Goal: Information Seeking & Learning: Learn about a topic

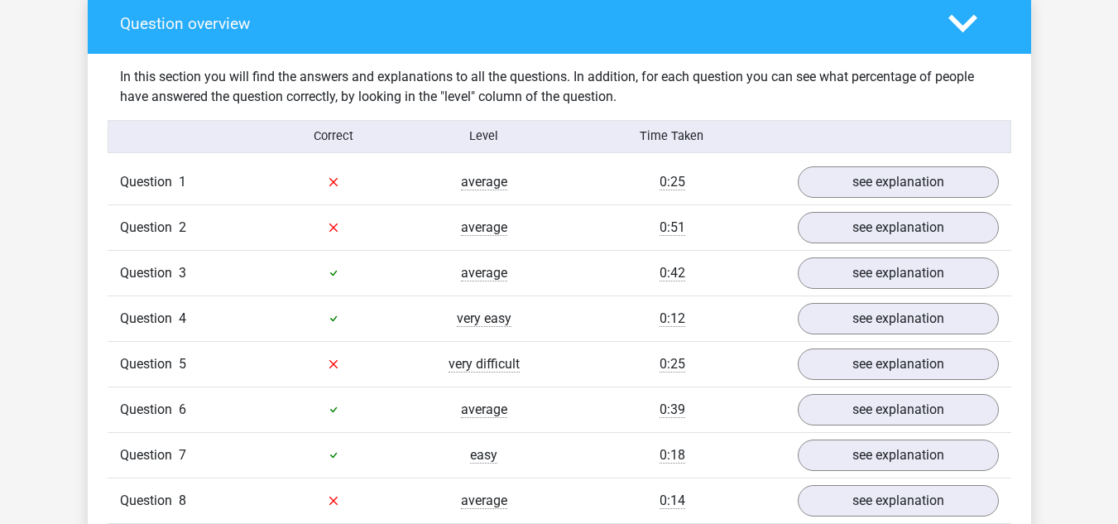
scroll to position [662, 0]
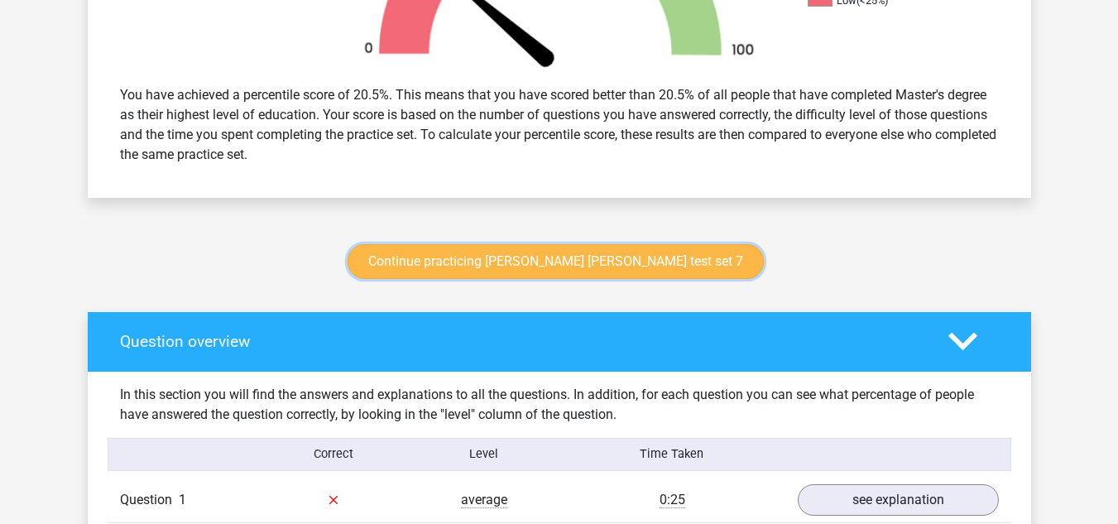
click at [471, 254] on link "Continue practicing watson glaser test set 7" at bounding box center [556, 261] width 416 height 35
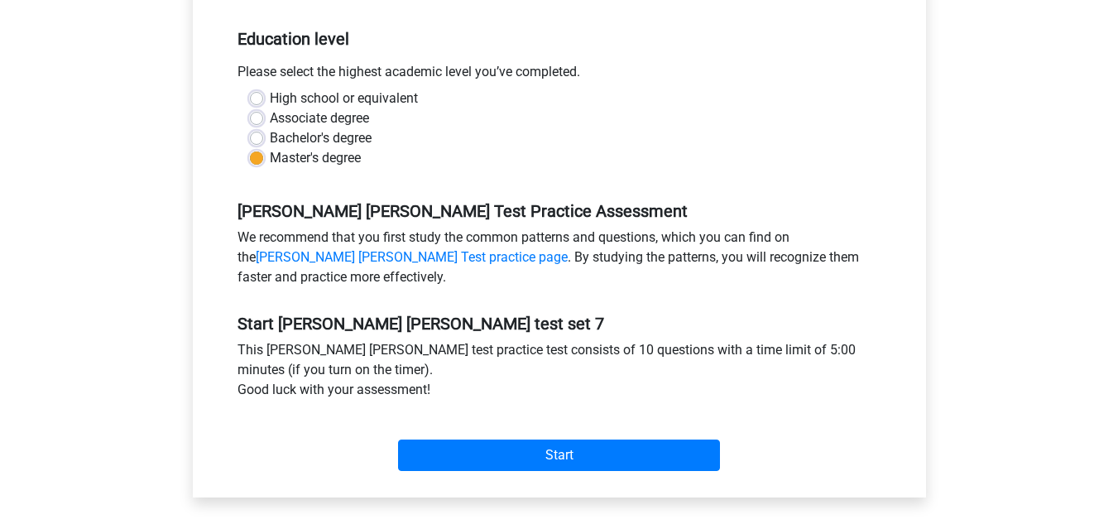
scroll to position [414, 0]
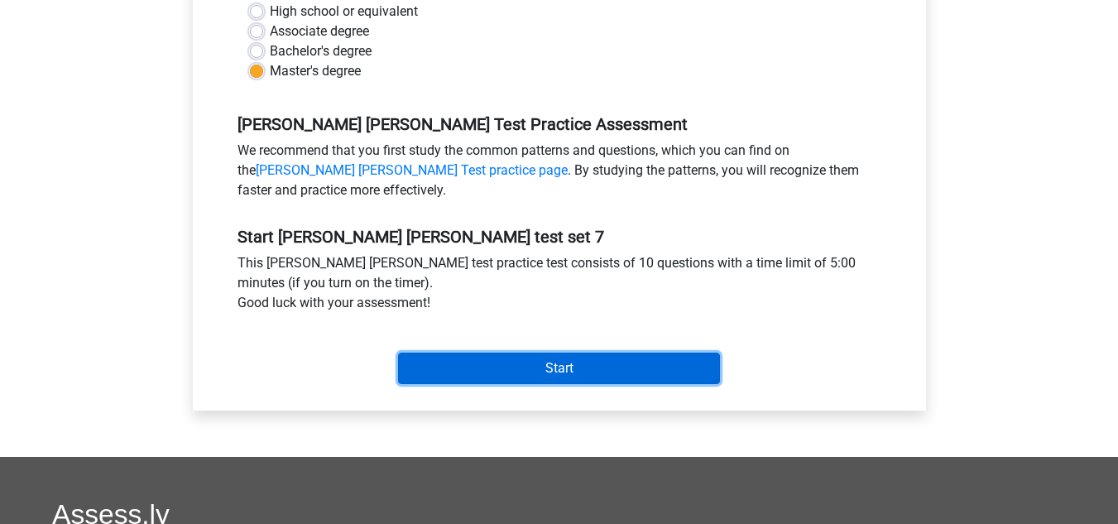
click at [444, 362] on input "Start" at bounding box center [559, 368] width 322 height 31
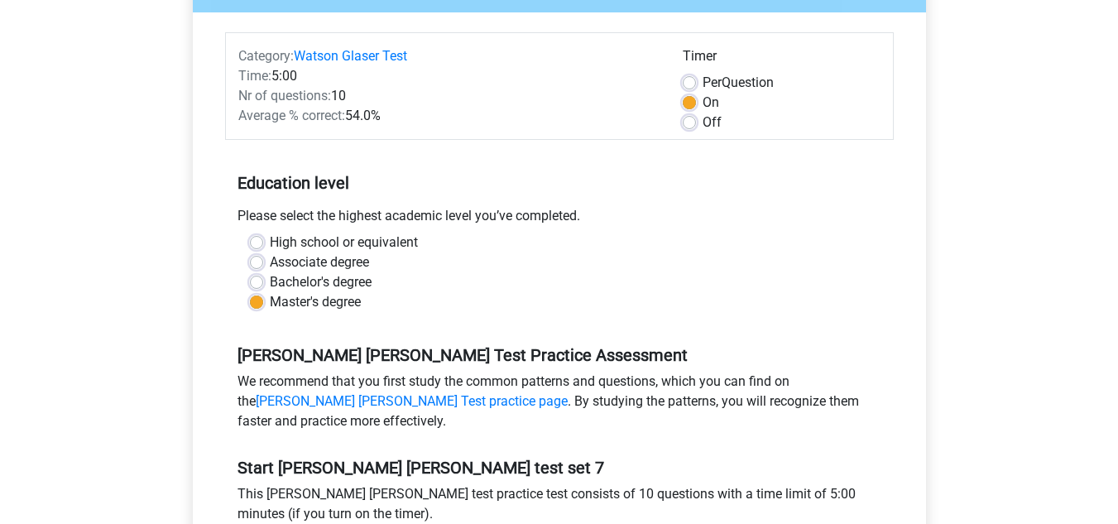
scroll to position [0, 0]
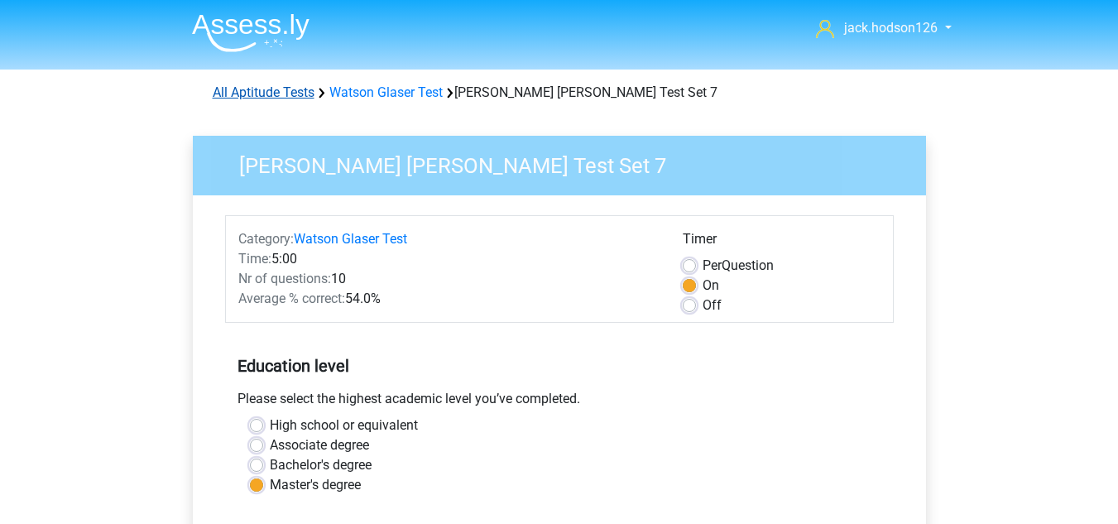
click at [257, 89] on link "All Aptitude Tests" at bounding box center [264, 92] width 102 height 16
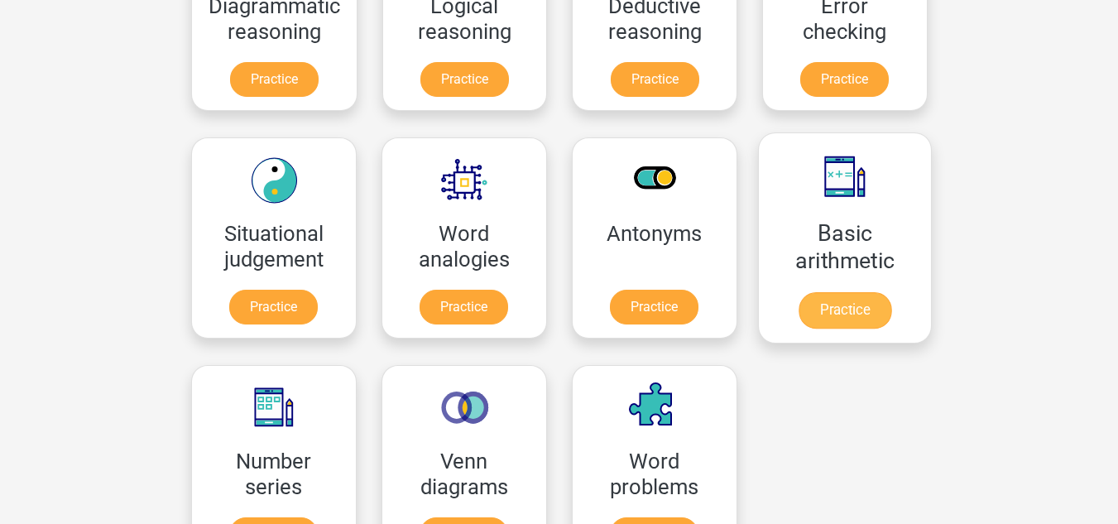
scroll to position [180, 0]
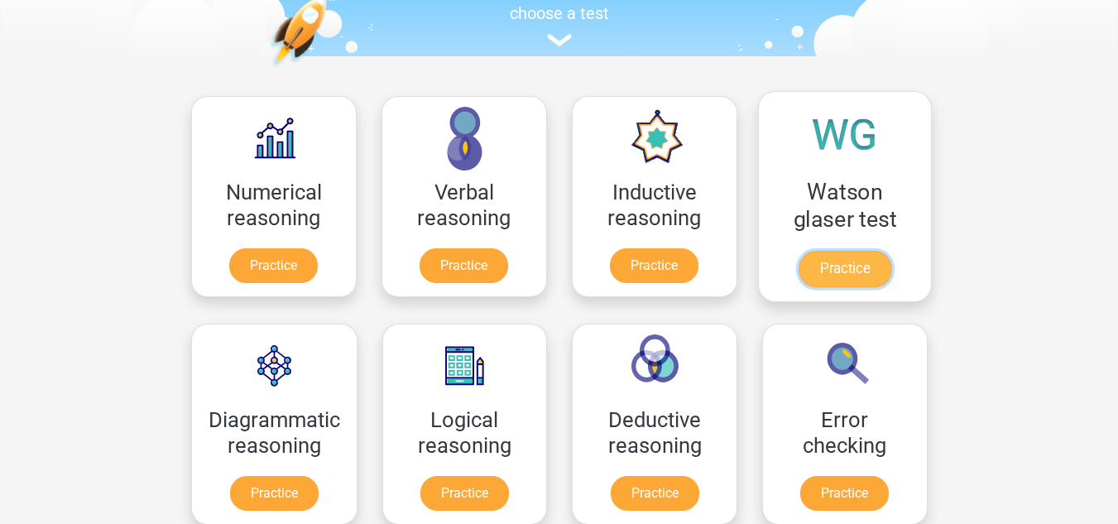
click at [845, 274] on link "Practice" at bounding box center [844, 269] width 93 height 36
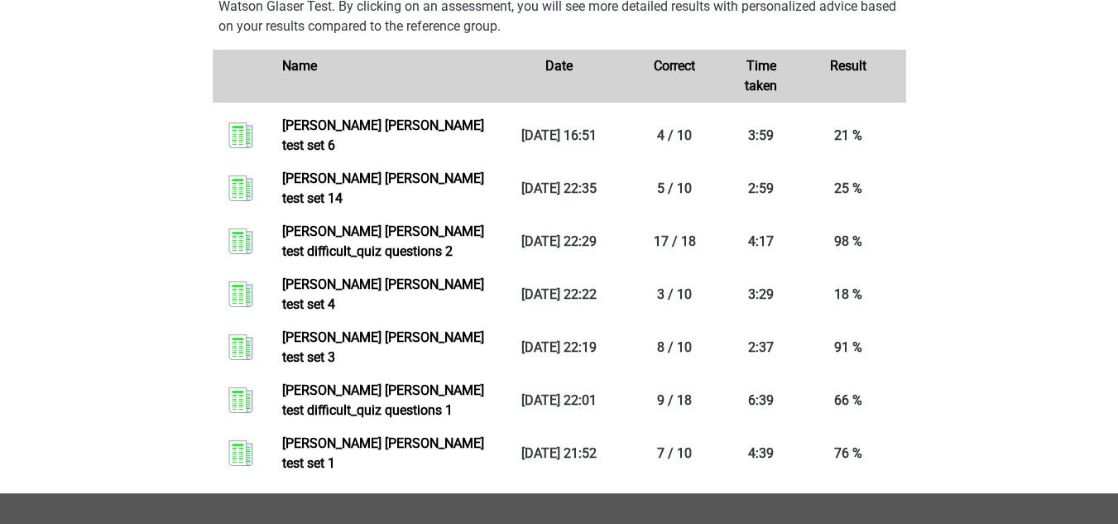
scroll to position [662, 0]
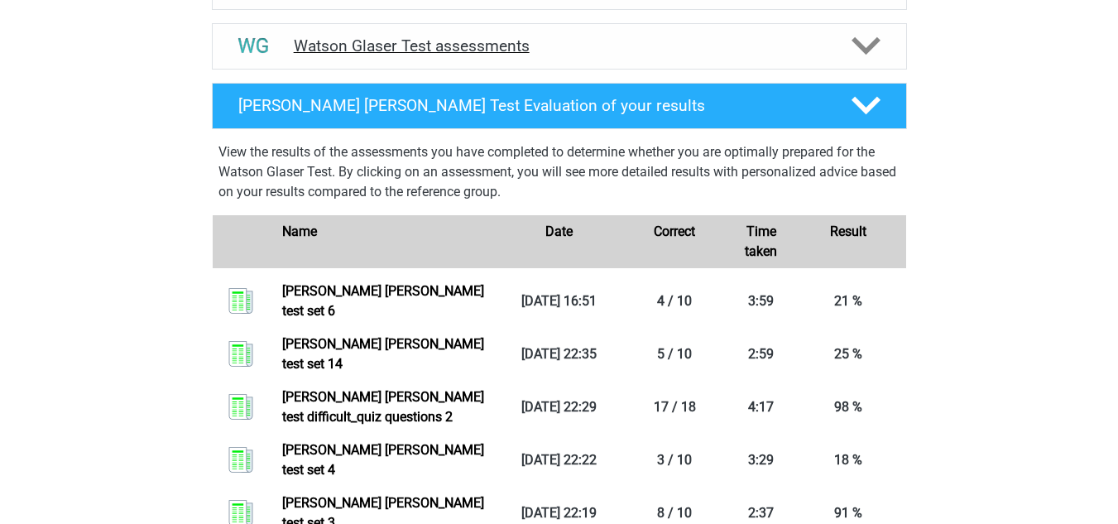
click at [858, 60] on icon at bounding box center [866, 45] width 29 height 29
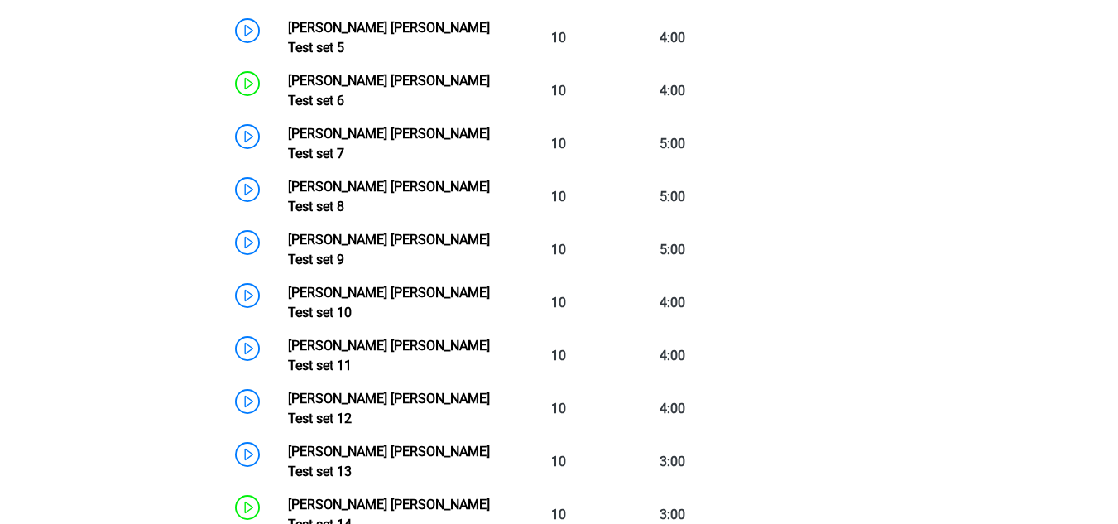
scroll to position [993, 0]
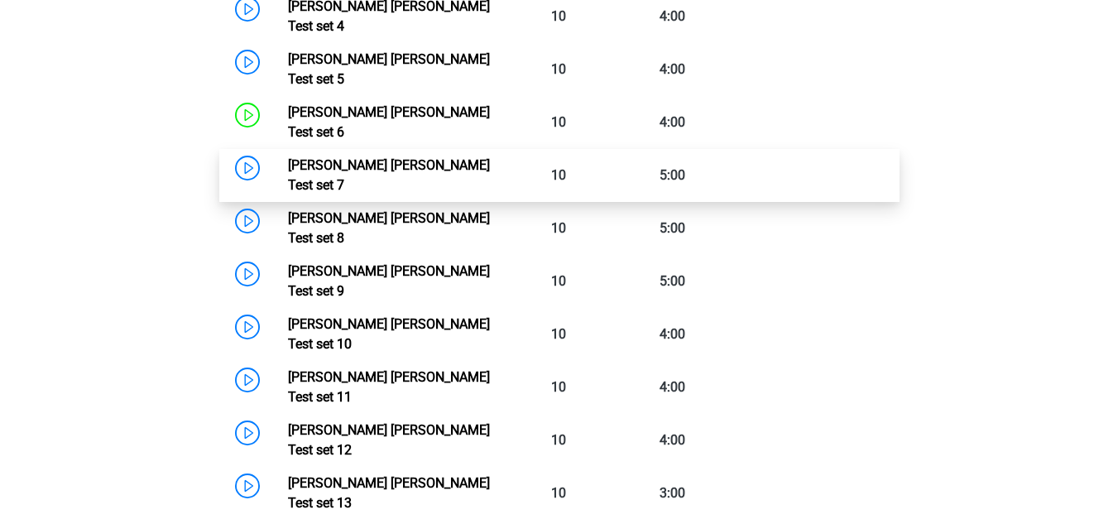
click at [288, 157] on link "Watson Glaser Test set 7" at bounding box center [389, 175] width 202 height 36
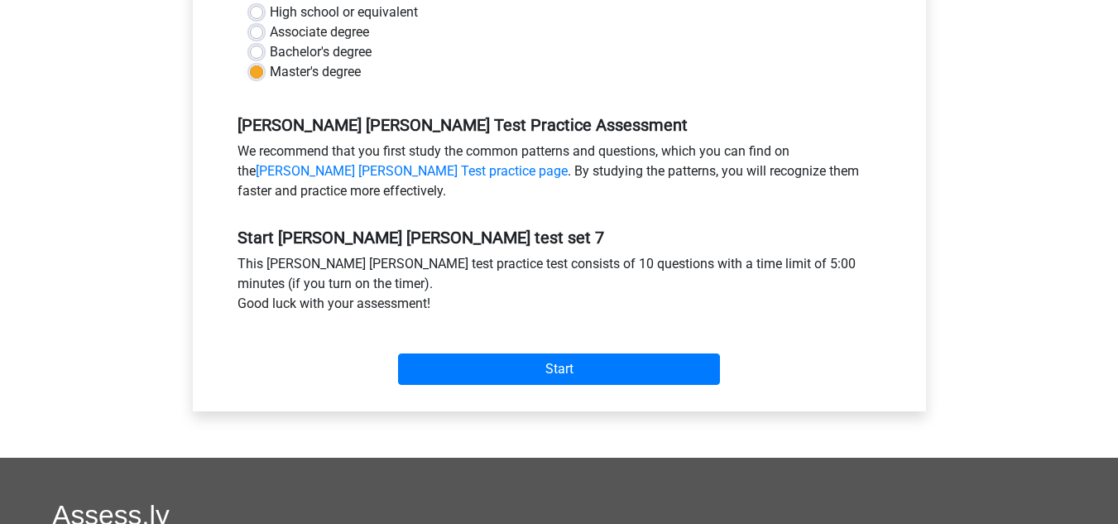
scroll to position [414, 0]
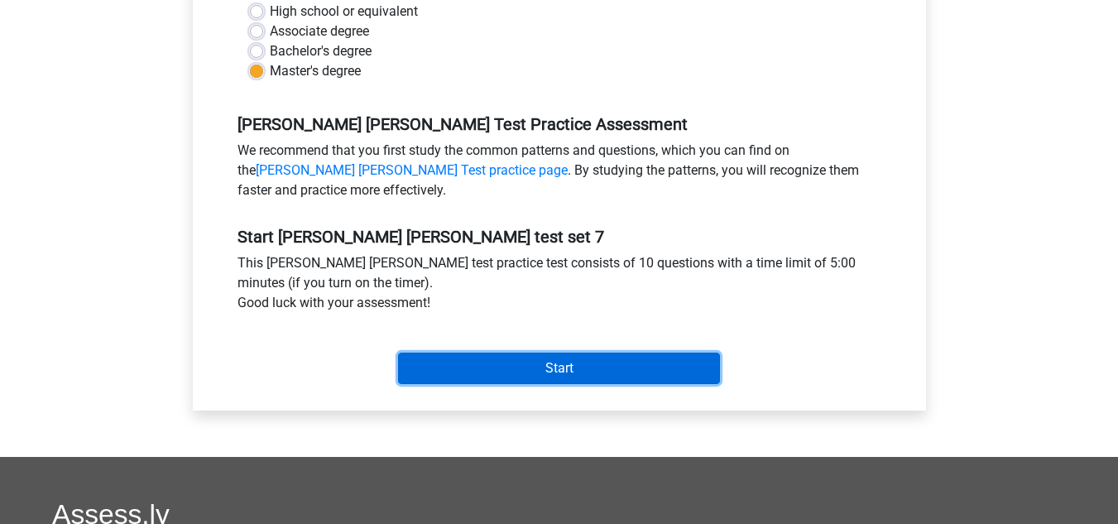
click at [500, 371] on input "Start" at bounding box center [559, 368] width 322 height 31
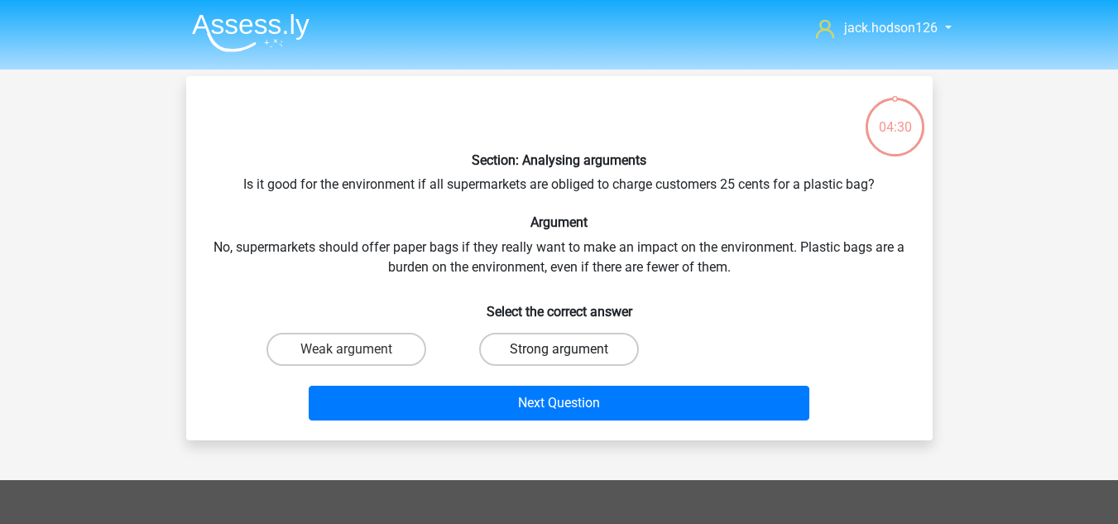
click at [521, 356] on label "Strong argument" at bounding box center [559, 349] width 160 height 33
click at [559, 356] on input "Strong argument" at bounding box center [564, 354] width 11 height 11
radio input "true"
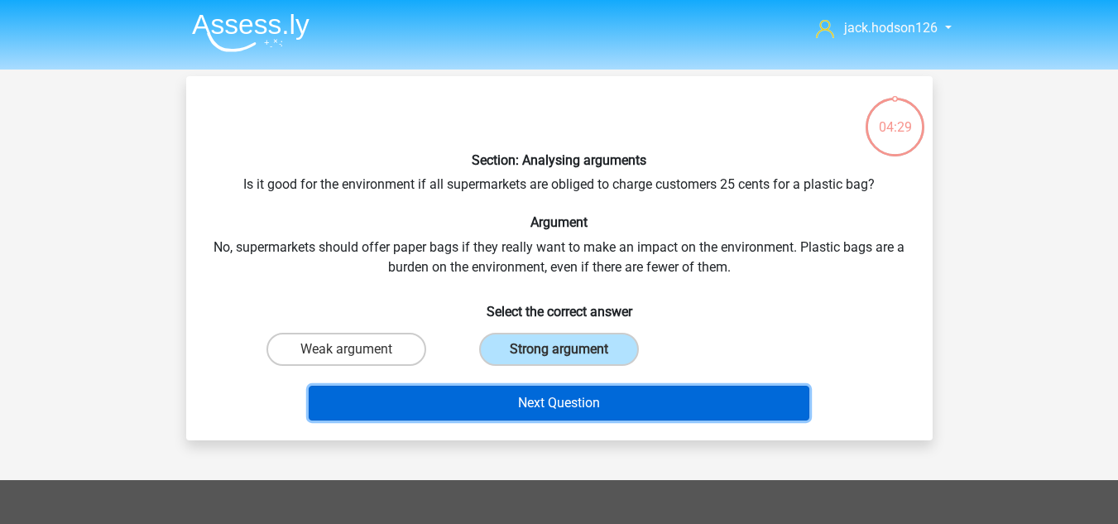
click at [532, 408] on button "Next Question" at bounding box center [559, 403] width 501 height 35
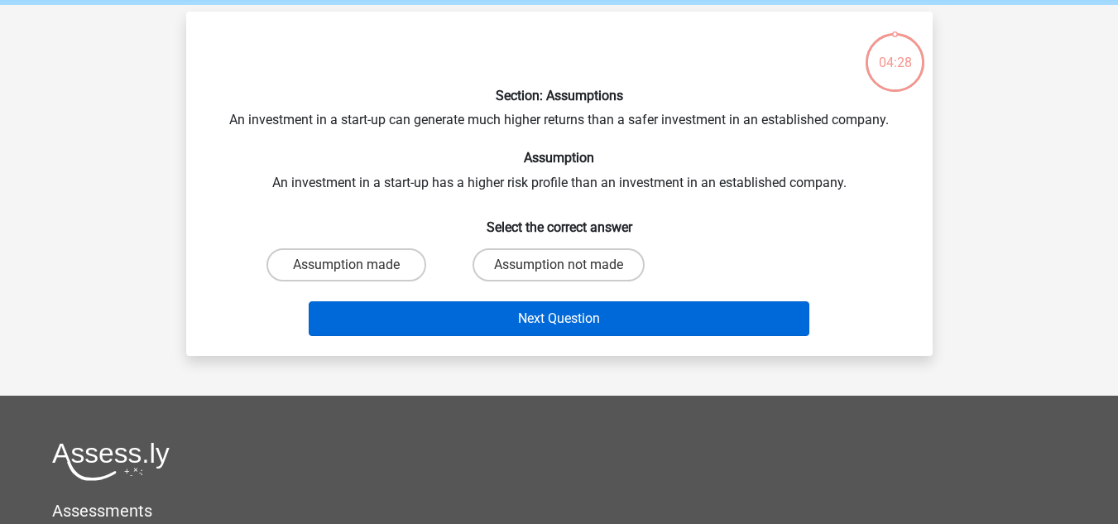
scroll to position [76, 0]
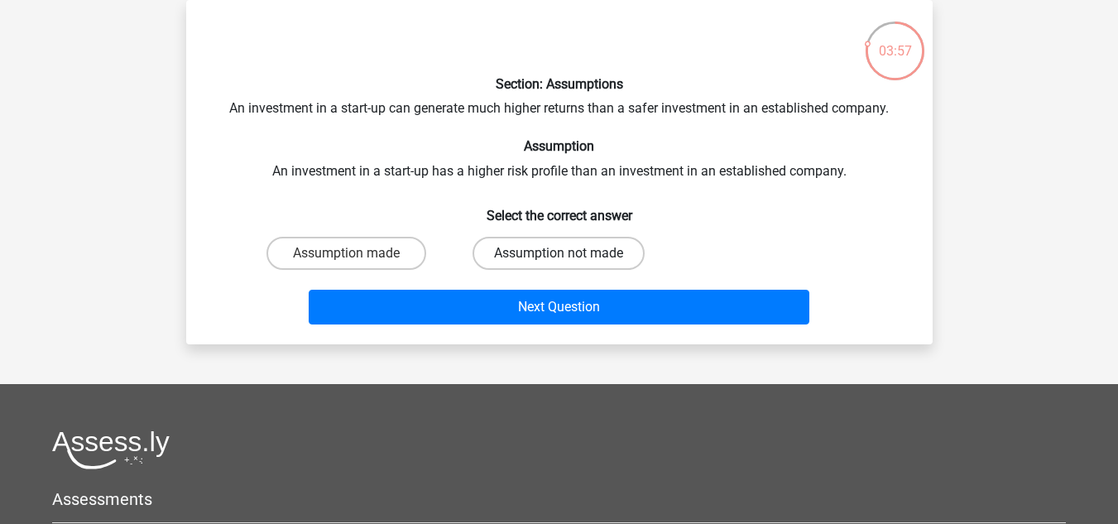
click at [516, 254] on label "Assumption not made" at bounding box center [559, 253] width 172 height 33
click at [559, 254] on input "Assumption not made" at bounding box center [564, 258] width 11 height 11
radio input "true"
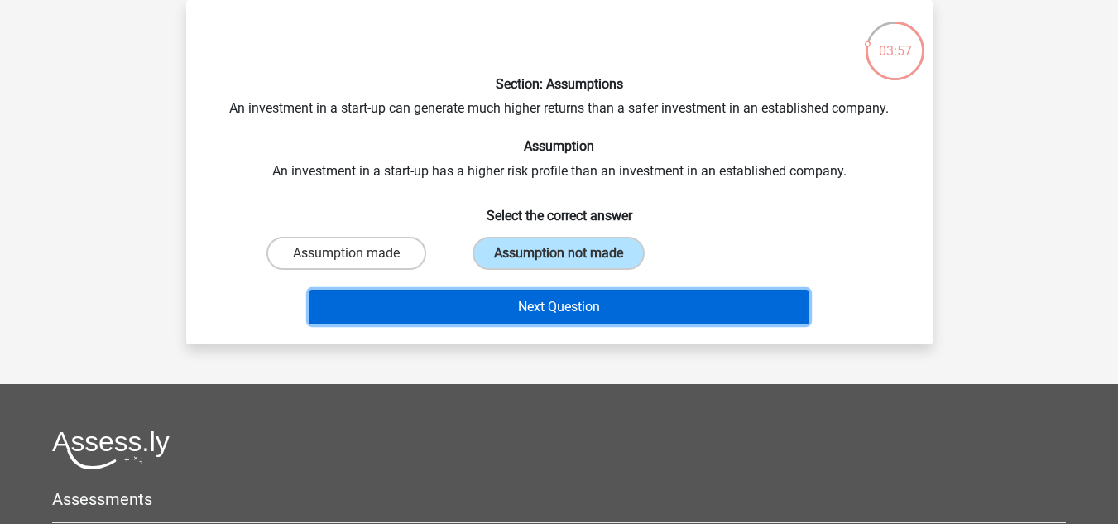
click at [502, 300] on button "Next Question" at bounding box center [559, 307] width 501 height 35
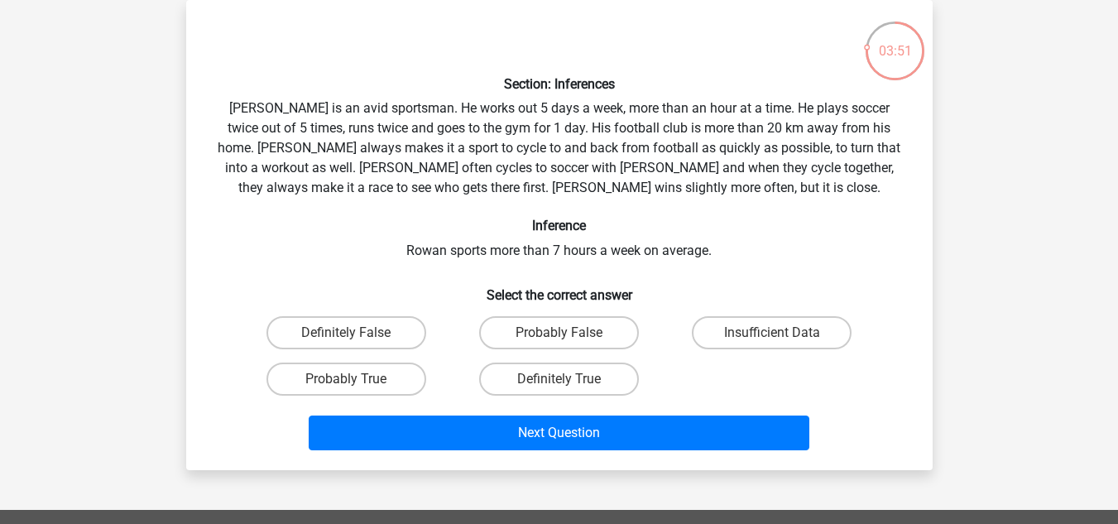
scroll to position [159, 0]
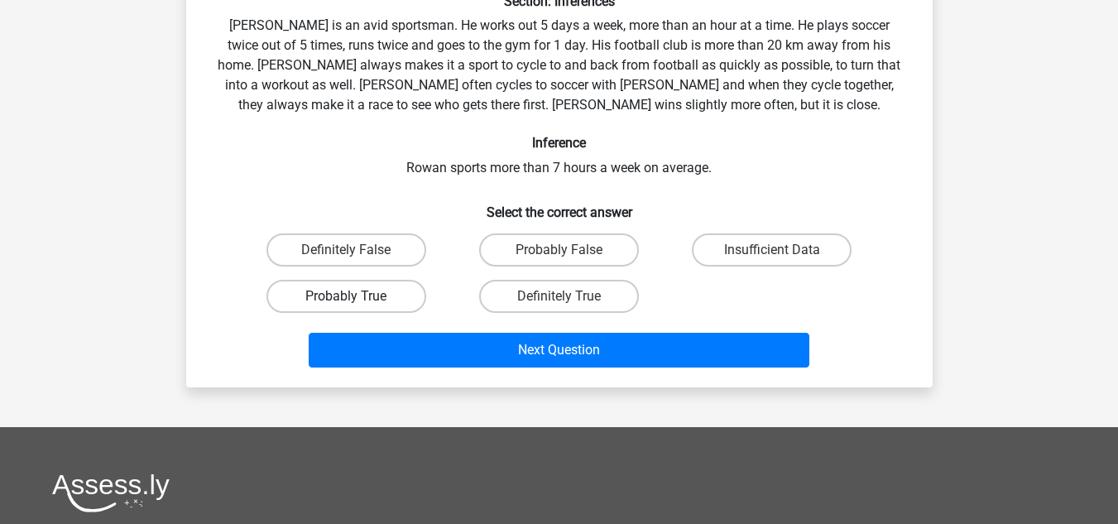
click at [384, 300] on label "Probably True" at bounding box center [347, 296] width 160 height 33
click at [357, 300] on input "Probably True" at bounding box center [351, 301] width 11 height 11
radio input "true"
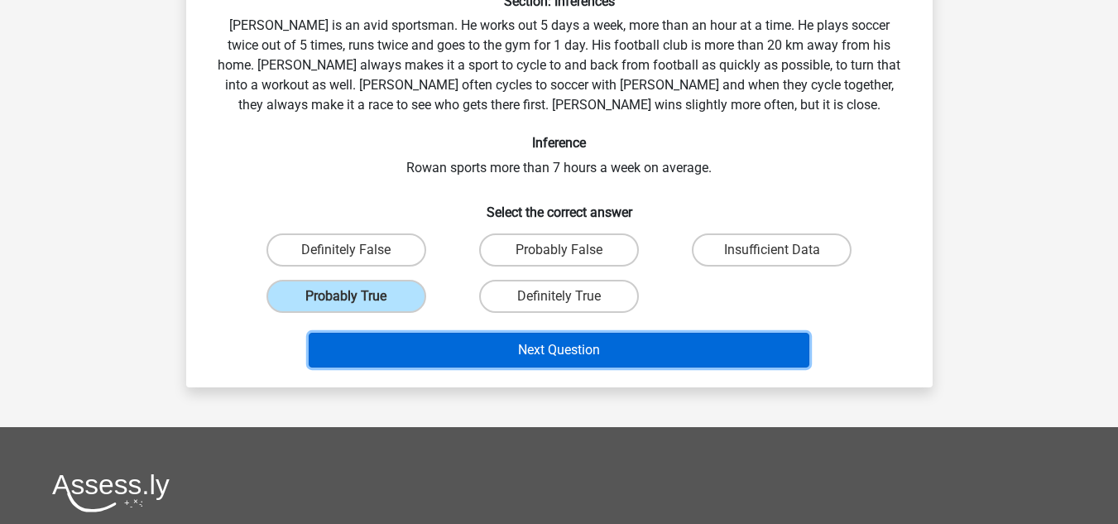
click at [501, 351] on button "Next Question" at bounding box center [559, 350] width 501 height 35
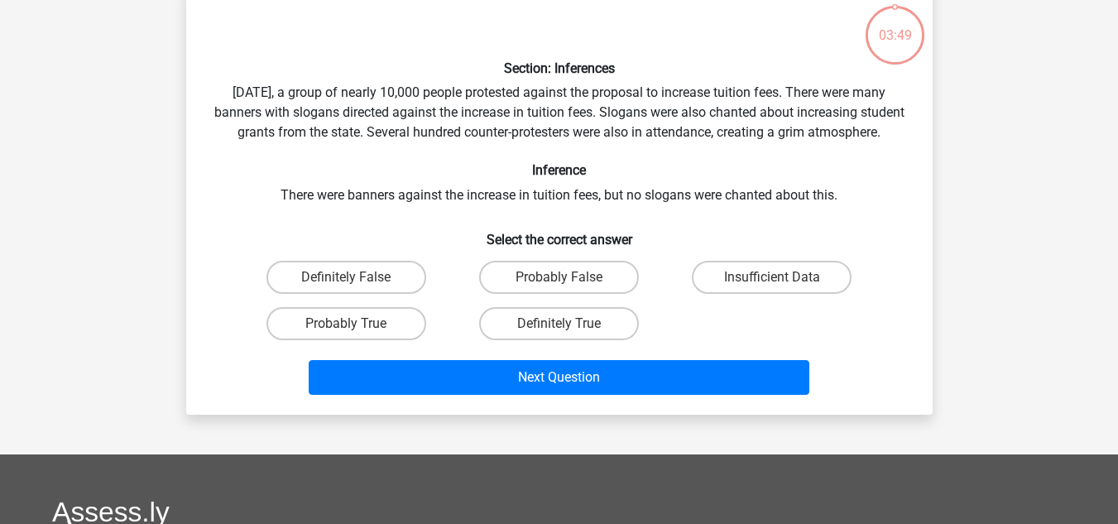
scroll to position [76, 0]
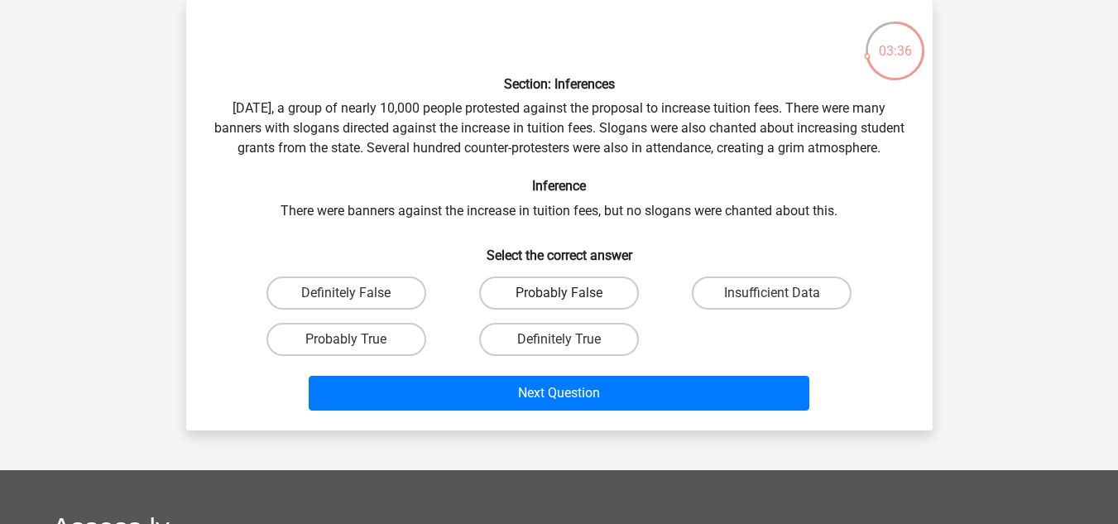
click at [553, 310] on label "Probably False" at bounding box center [559, 292] width 160 height 33
click at [559, 304] on input "Probably False" at bounding box center [564, 298] width 11 height 11
radio input "true"
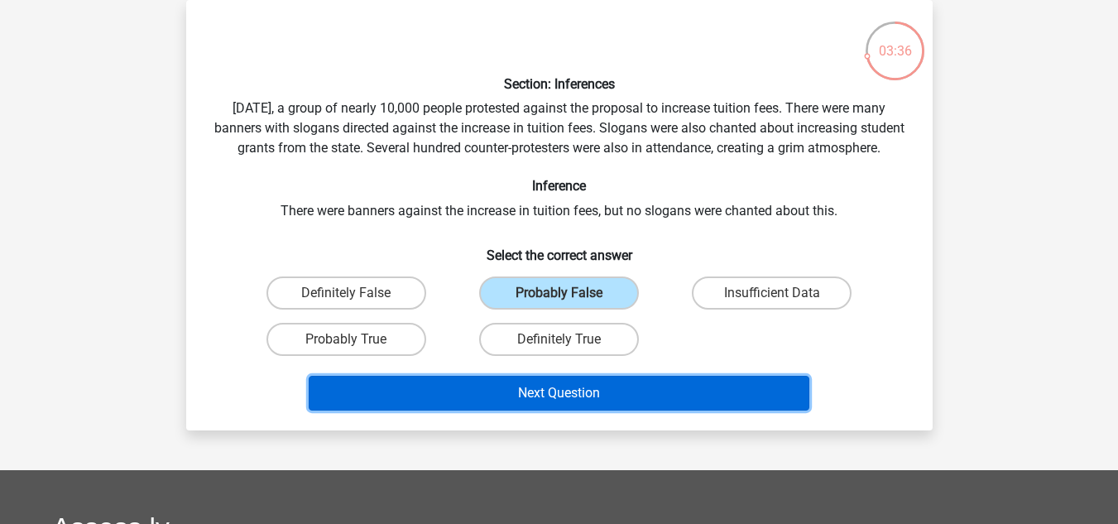
click at [560, 411] on button "Next Question" at bounding box center [559, 393] width 501 height 35
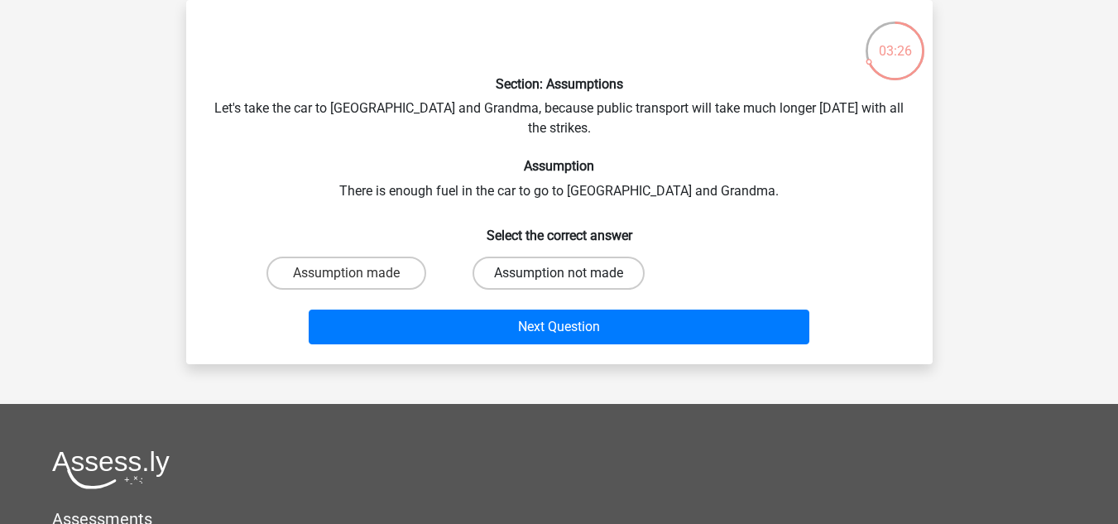
click at [507, 257] on label "Assumption not made" at bounding box center [559, 273] width 172 height 33
click at [559, 273] on input "Assumption not made" at bounding box center [564, 278] width 11 height 11
radio input "true"
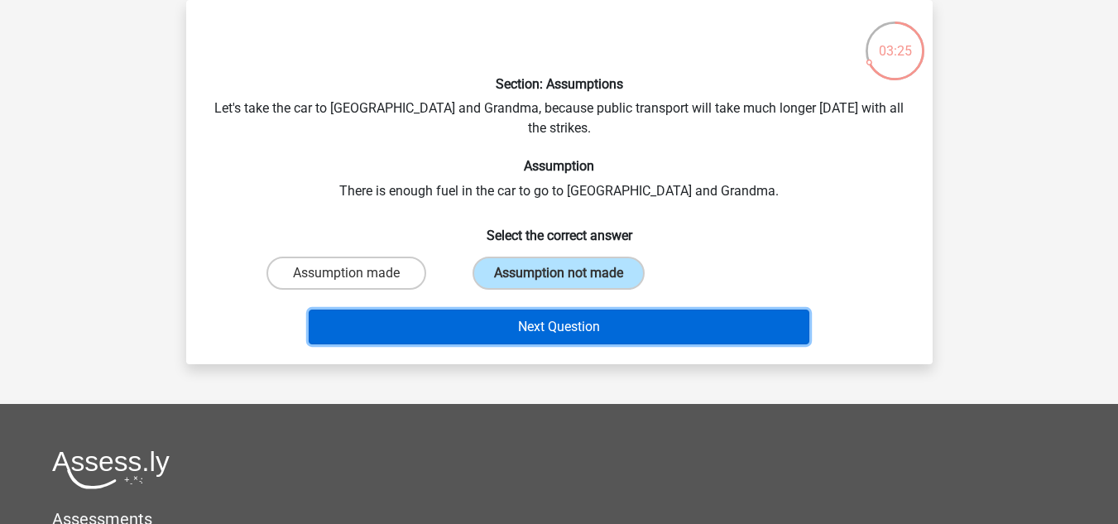
click at [501, 310] on button "Next Question" at bounding box center [559, 327] width 501 height 35
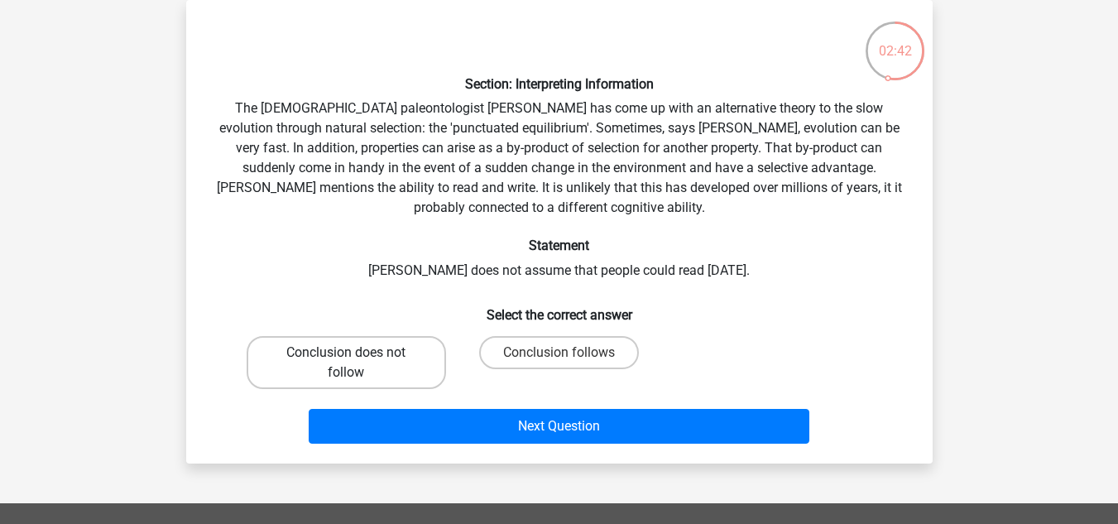
click at [394, 369] on label "Conclusion does not follow" at bounding box center [346, 362] width 199 height 53
click at [357, 363] on input "Conclusion does not follow" at bounding box center [351, 358] width 11 height 11
radio input "true"
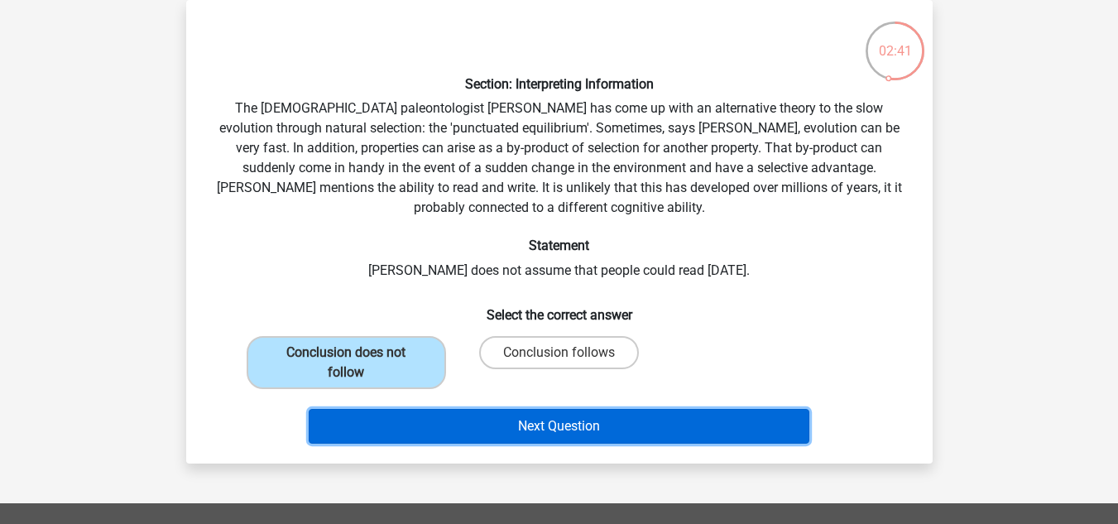
click at [492, 423] on button "Next Question" at bounding box center [559, 426] width 501 height 35
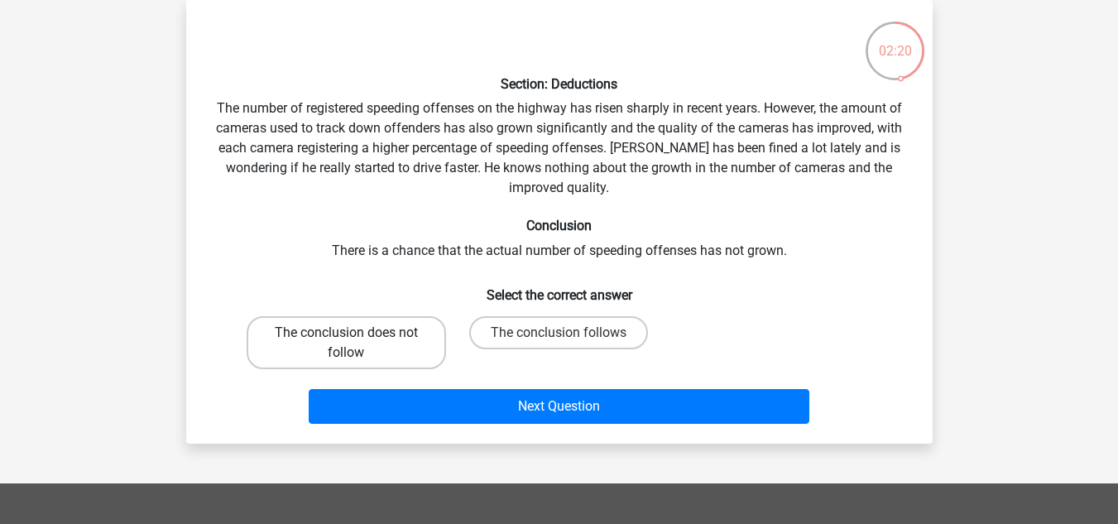
click at [416, 339] on label "The conclusion does not follow" at bounding box center [346, 342] width 199 height 53
click at [357, 339] on input "The conclusion does not follow" at bounding box center [351, 338] width 11 height 11
radio input "true"
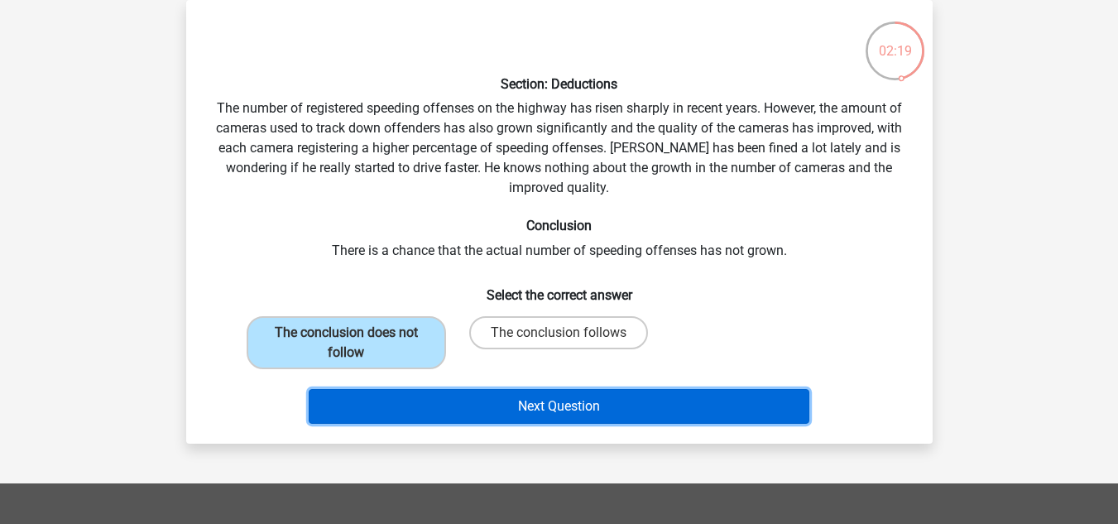
click at [492, 404] on button "Next Question" at bounding box center [559, 406] width 501 height 35
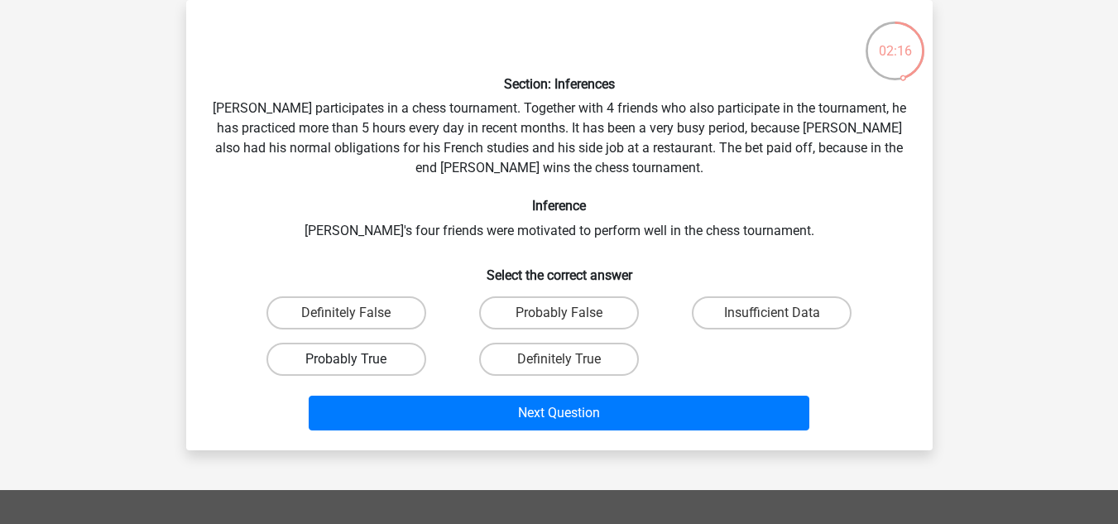
click at [396, 355] on label "Probably True" at bounding box center [347, 359] width 160 height 33
click at [357, 359] on input "Probably True" at bounding box center [351, 364] width 11 height 11
radio input "true"
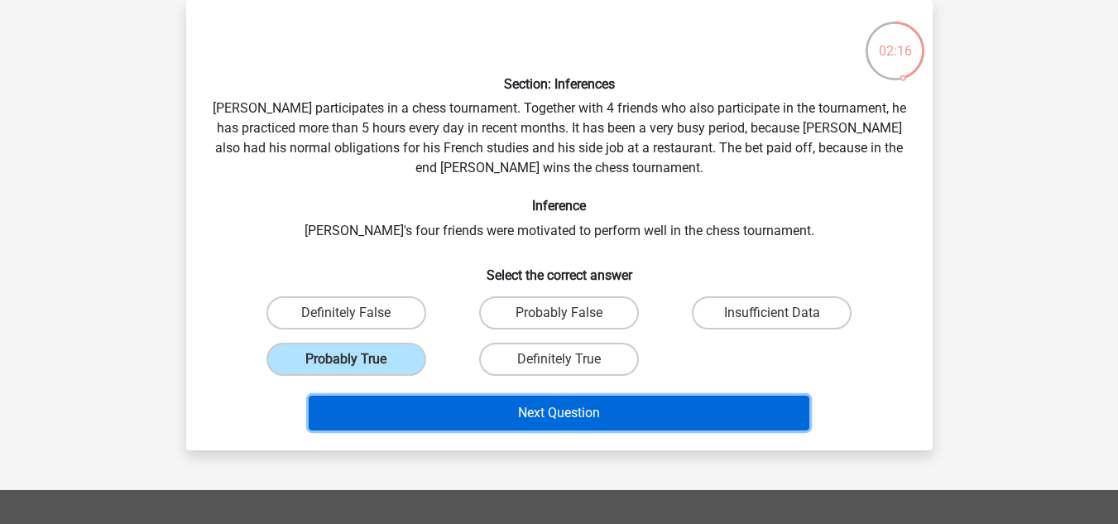
click at [452, 409] on button "Next Question" at bounding box center [559, 413] width 501 height 35
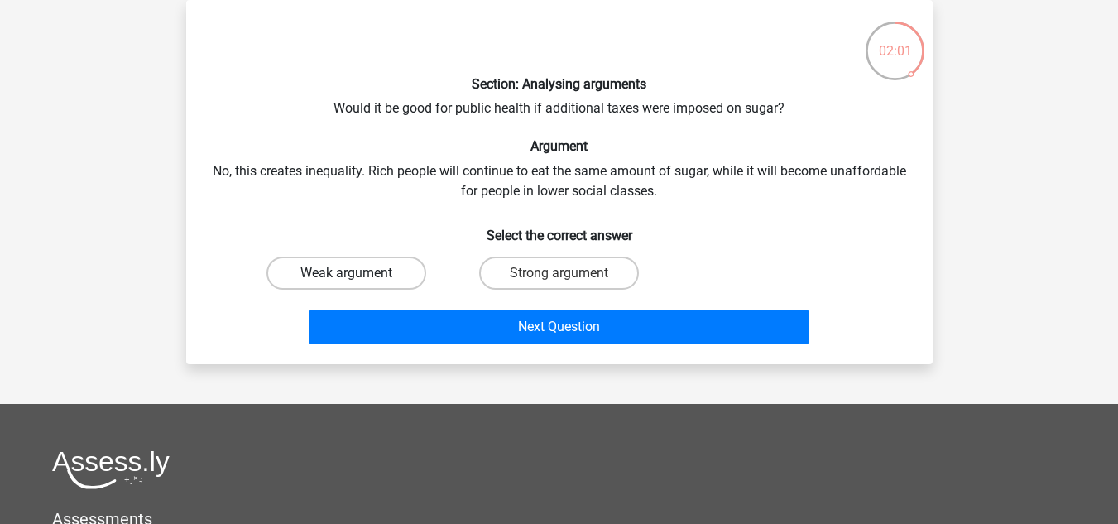
click at [400, 277] on label "Weak argument" at bounding box center [347, 273] width 160 height 33
click at [357, 277] on input "Weak argument" at bounding box center [351, 278] width 11 height 11
radio input "true"
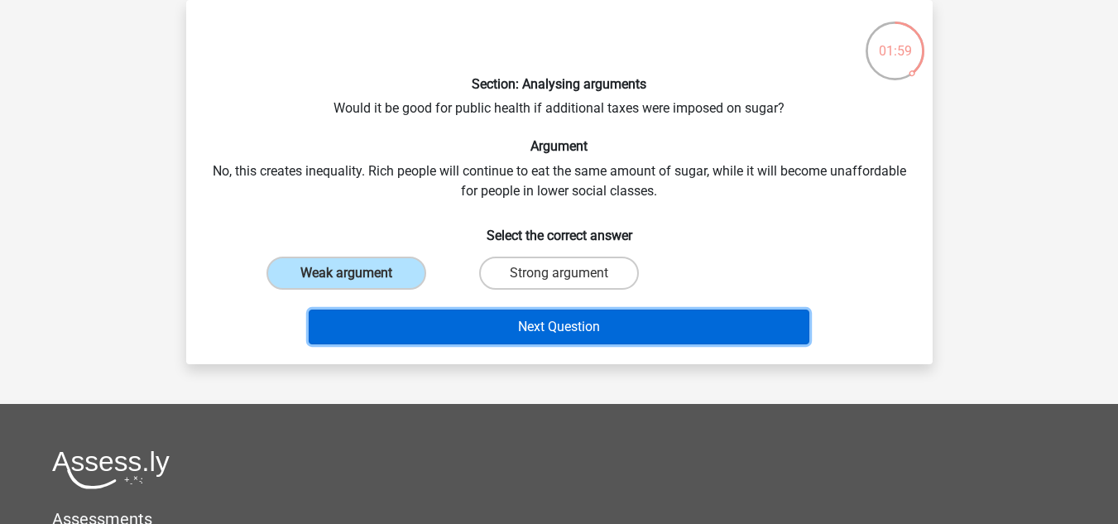
click at [459, 323] on button "Next Question" at bounding box center [559, 327] width 501 height 35
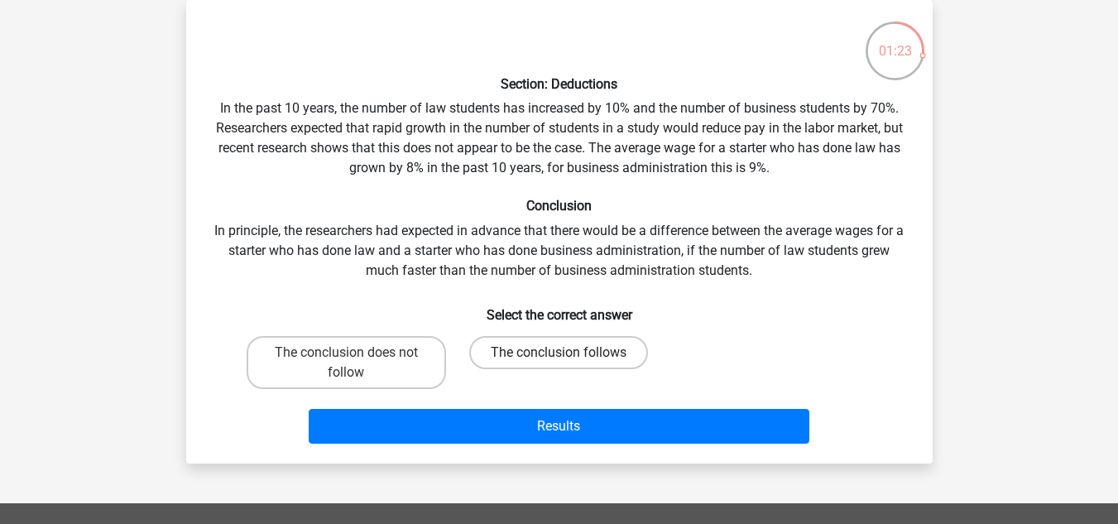
click at [522, 356] on label "The conclusion follows" at bounding box center [558, 352] width 179 height 33
click at [559, 356] on input "The conclusion follows" at bounding box center [564, 358] width 11 height 11
radio input "true"
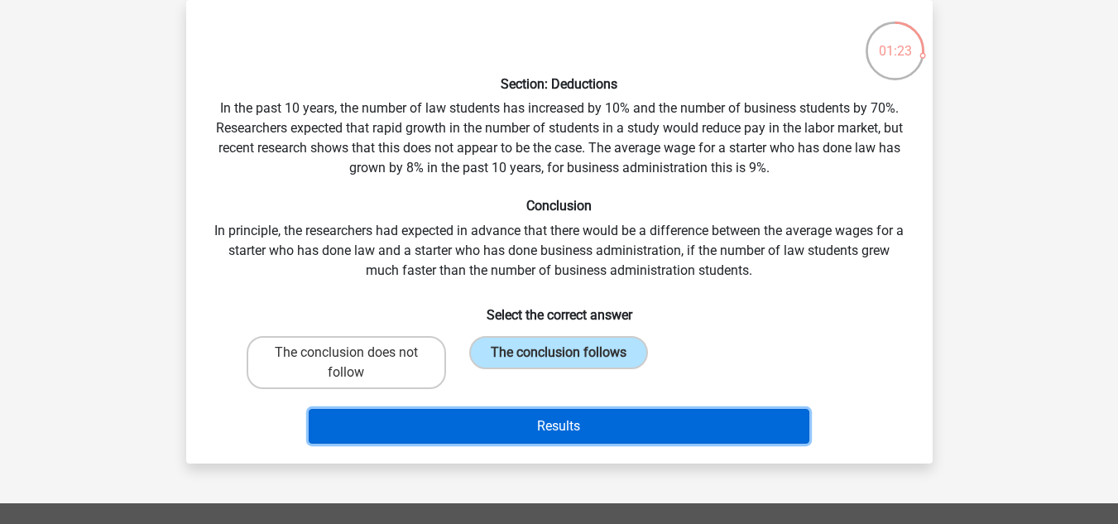
click at [534, 421] on button "Results" at bounding box center [559, 426] width 501 height 35
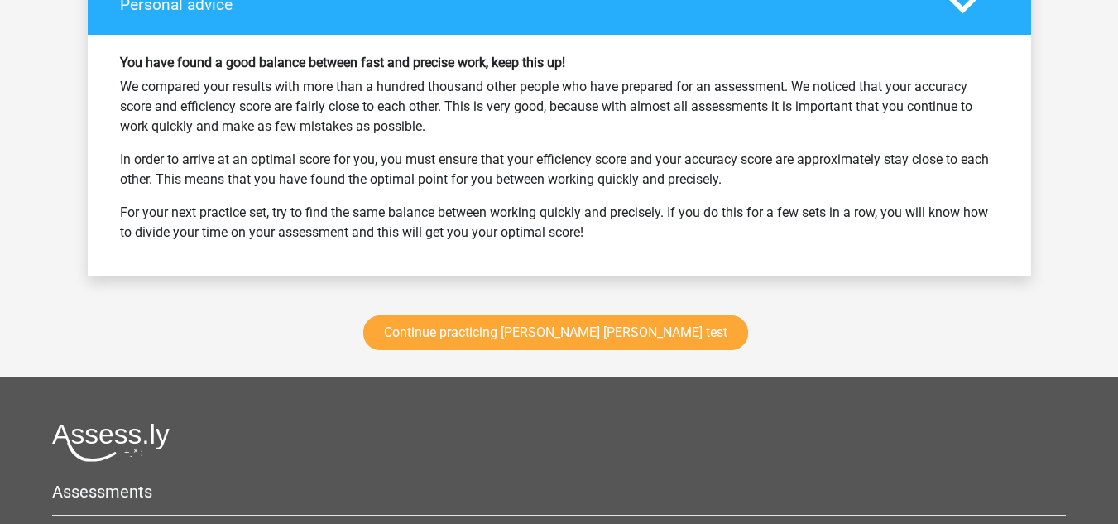
scroll to position [2235, 0]
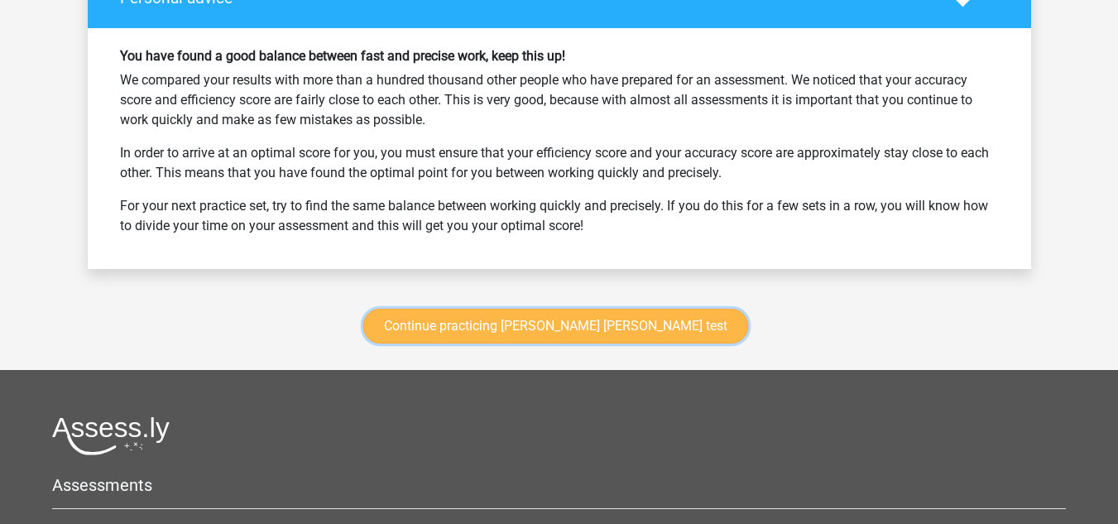
click at [494, 333] on link "Continue practicing [PERSON_NAME] [PERSON_NAME] test" at bounding box center [555, 326] width 385 height 35
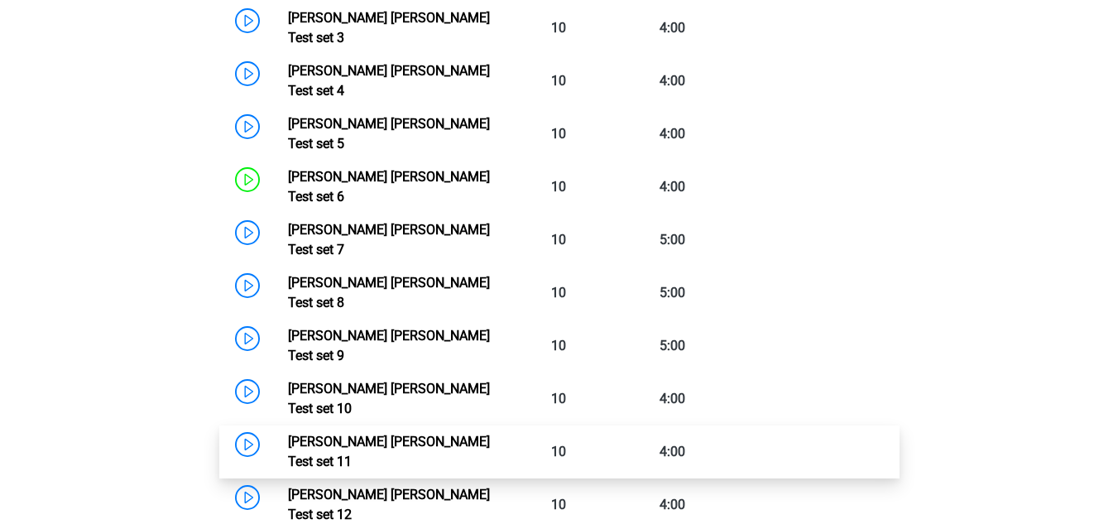
scroll to position [947, 0]
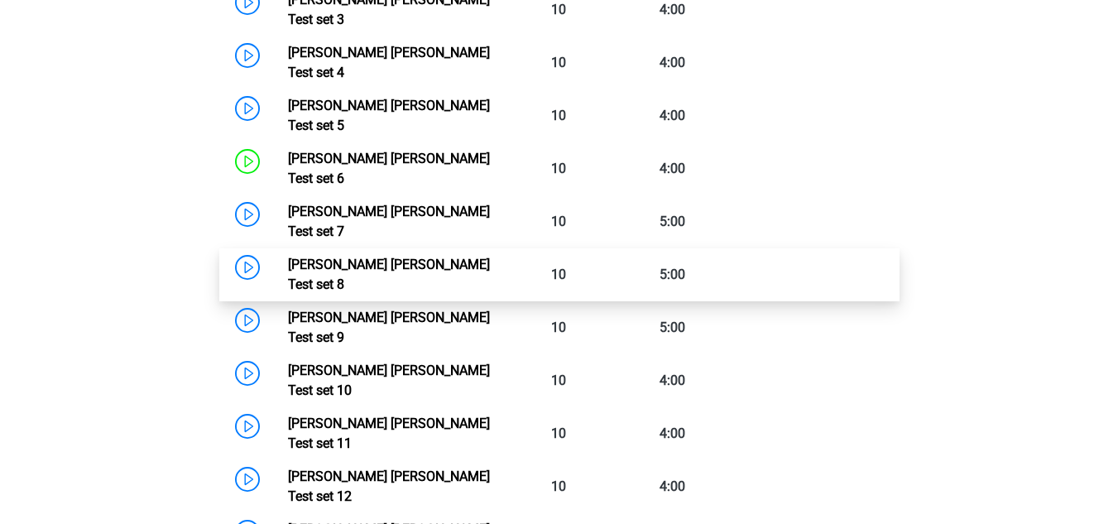
click at [288, 257] on link "Watson Glaser Test set 8" at bounding box center [389, 275] width 202 height 36
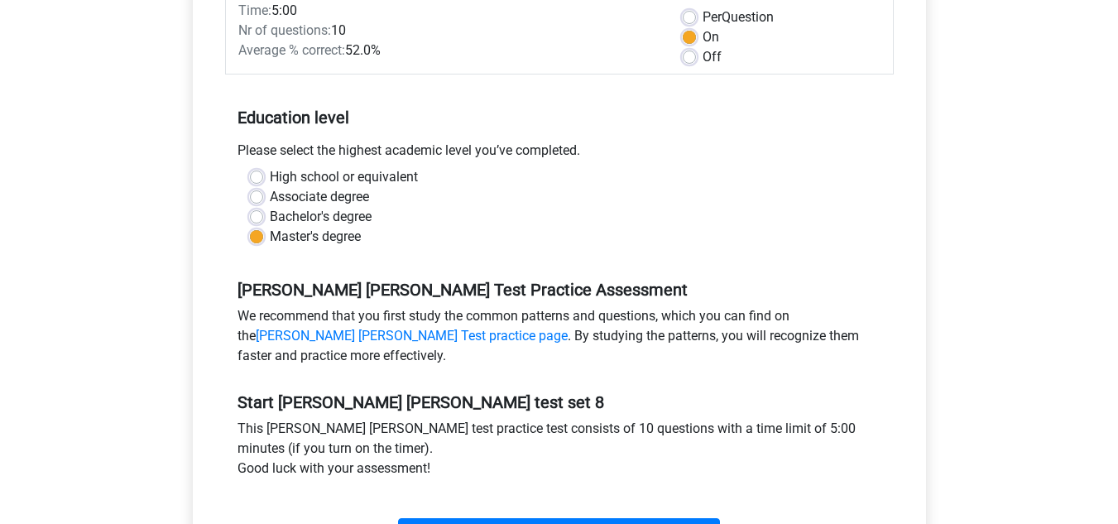
scroll to position [414, 0]
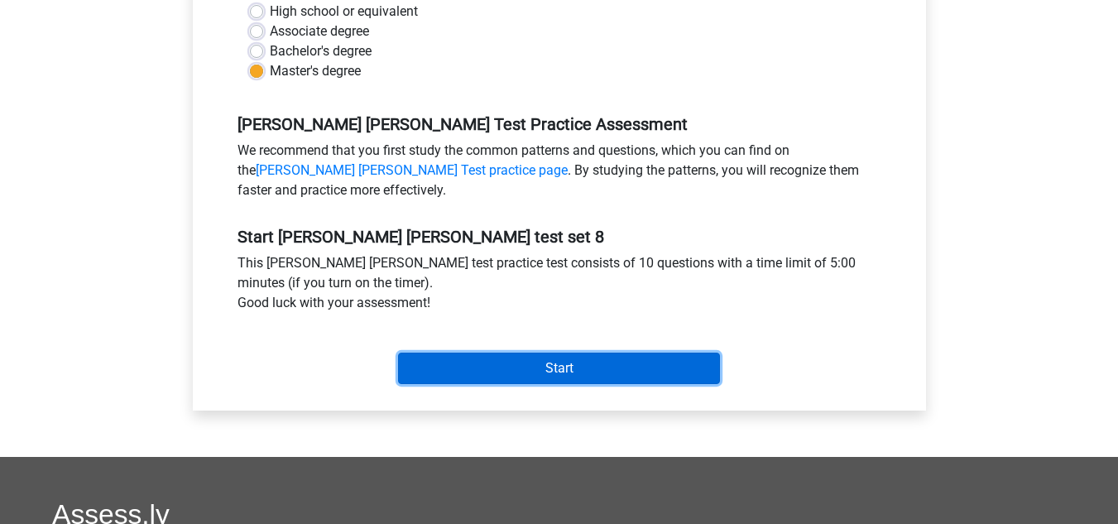
click at [529, 365] on input "Start" at bounding box center [559, 368] width 322 height 31
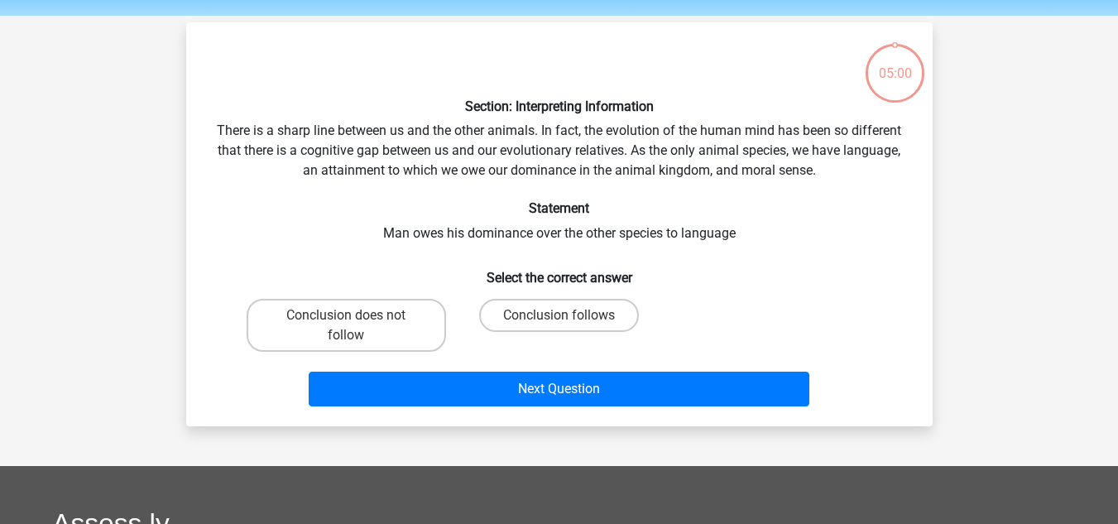
scroll to position [83, 0]
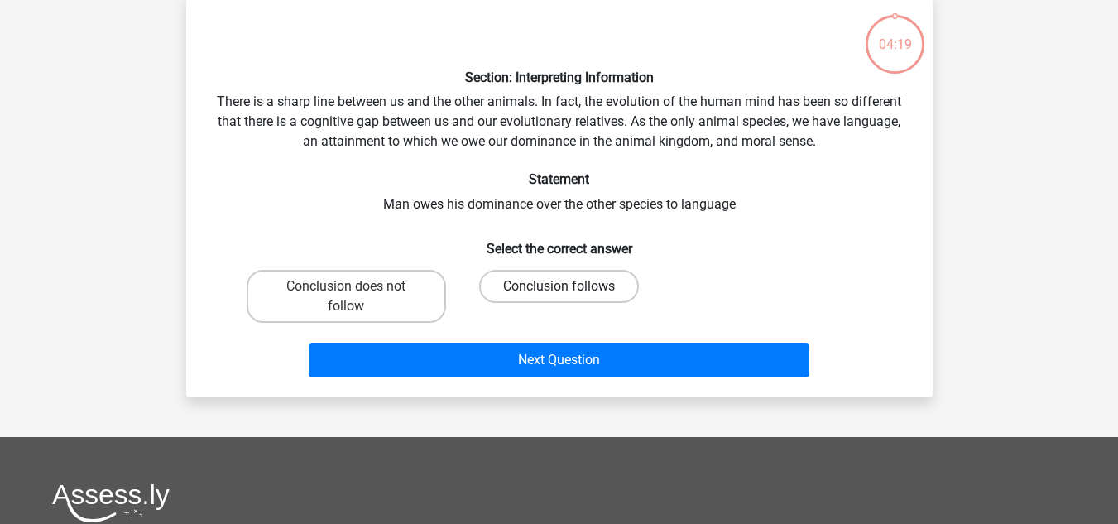
click at [502, 291] on label "Conclusion follows" at bounding box center [559, 286] width 160 height 33
click at [559, 291] on input "Conclusion follows" at bounding box center [564, 291] width 11 height 11
radio input "true"
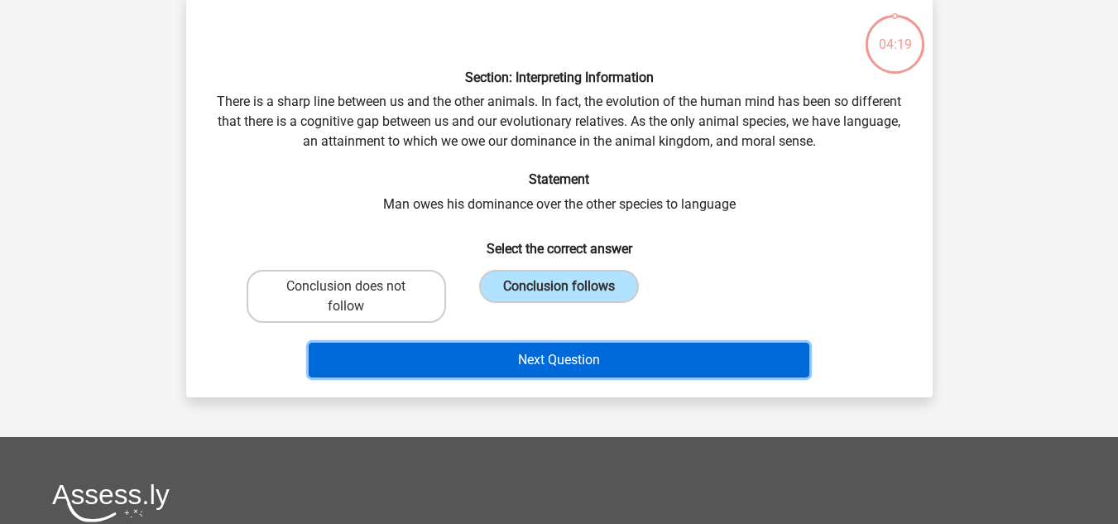
click at [463, 349] on button "Next Question" at bounding box center [559, 360] width 501 height 35
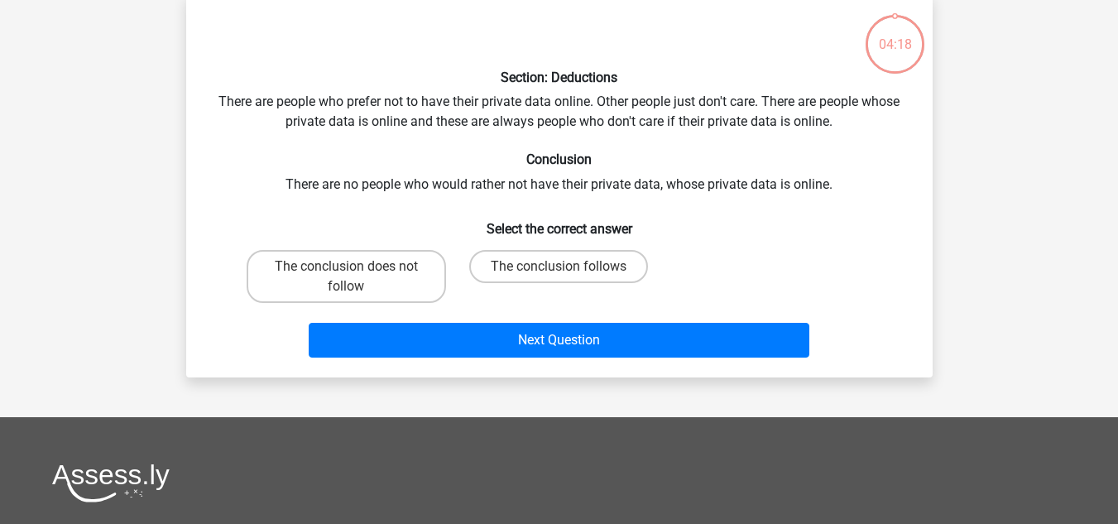
scroll to position [76, 0]
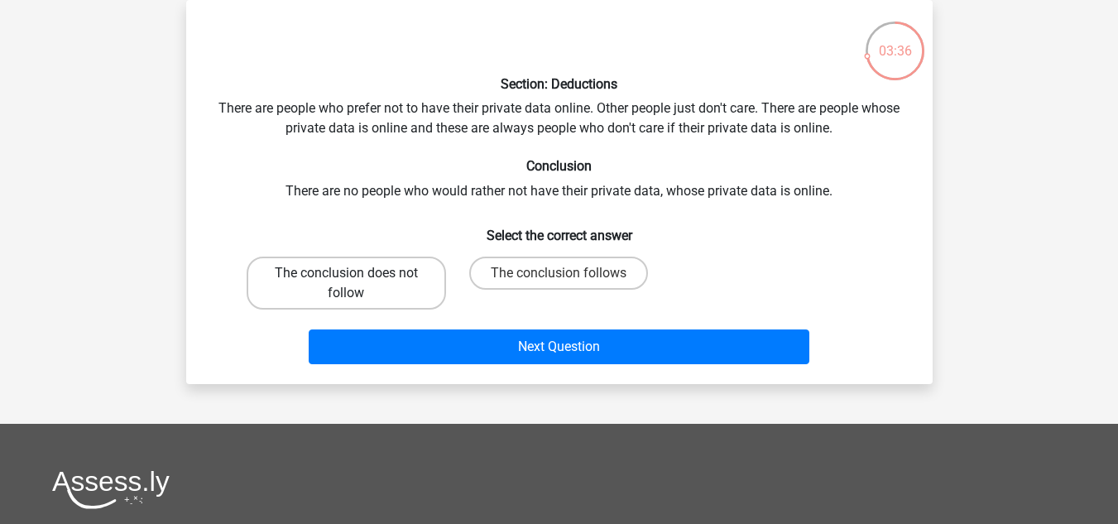
click at [420, 288] on label "The conclusion does not follow" at bounding box center [346, 283] width 199 height 53
click at [357, 284] on input "The conclusion does not follow" at bounding box center [351, 278] width 11 height 11
radio input "true"
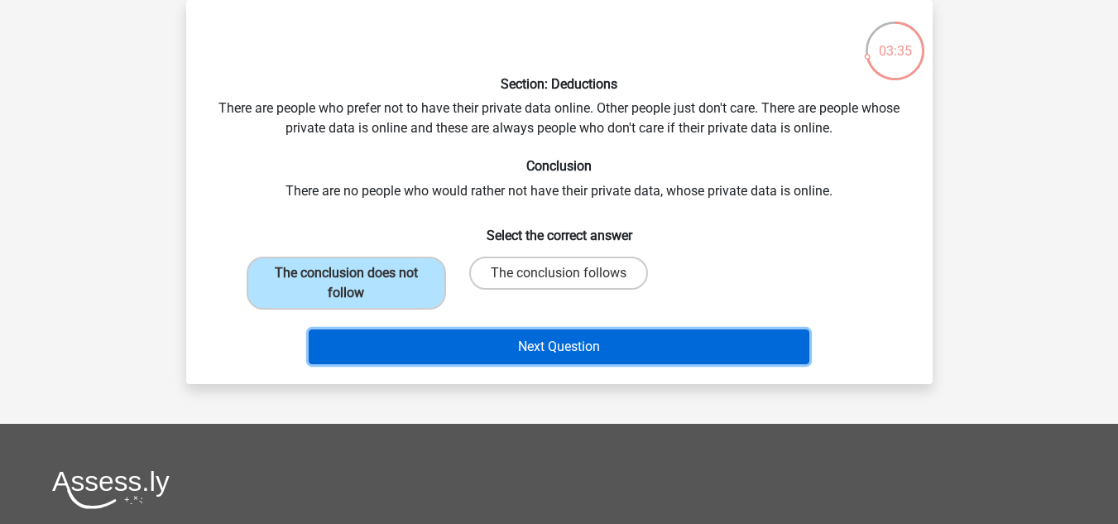
click at [464, 340] on button "Next Question" at bounding box center [559, 346] width 501 height 35
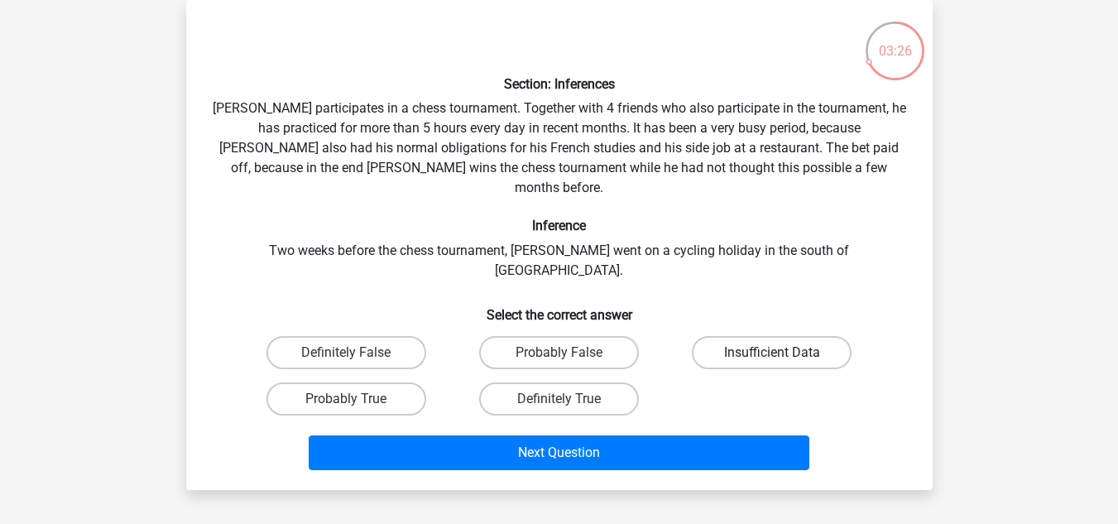
click at [769, 336] on label "Insufficient Data" at bounding box center [772, 352] width 160 height 33
click at [772, 353] on input "Insufficient Data" at bounding box center [777, 358] width 11 height 11
radio input "true"
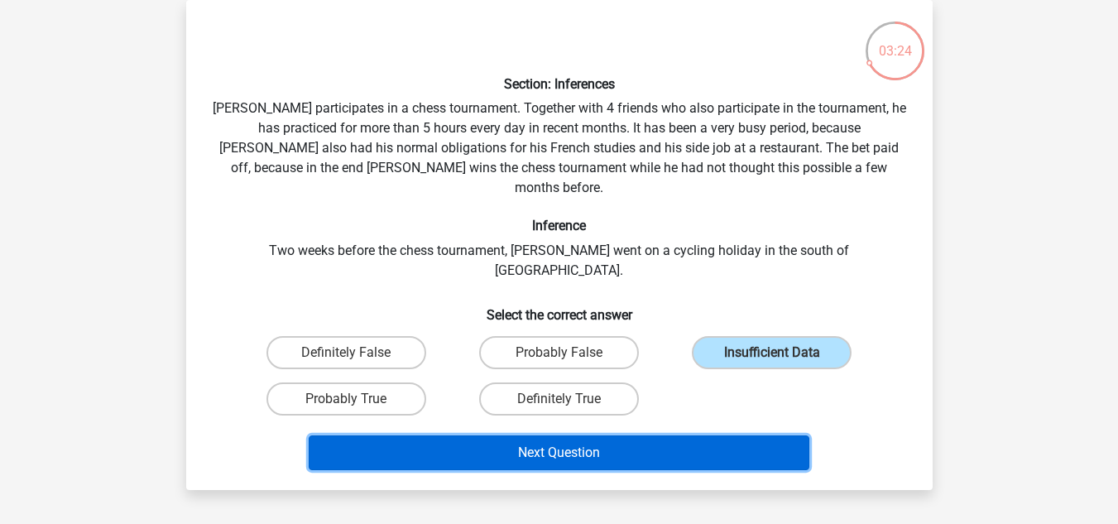
click at [595, 435] on button "Next Question" at bounding box center [559, 452] width 501 height 35
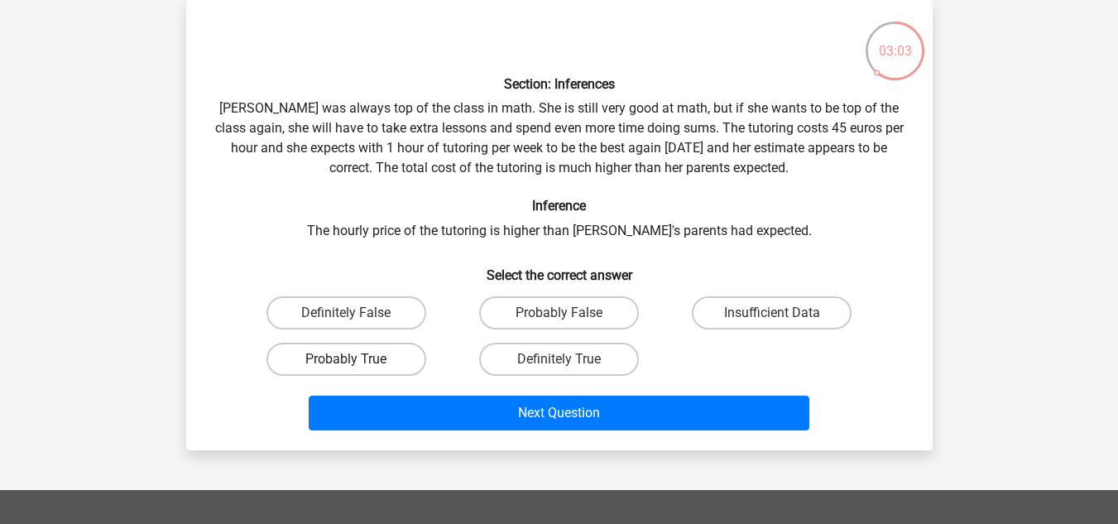
click at [395, 366] on label "Probably True" at bounding box center [347, 359] width 160 height 33
click at [357, 366] on input "Probably True" at bounding box center [351, 364] width 11 height 11
radio input "true"
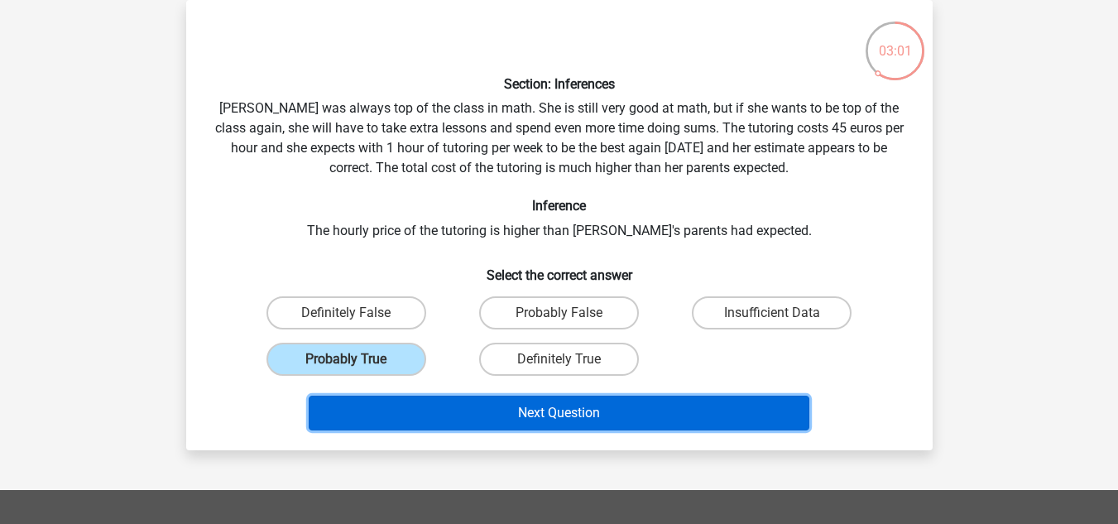
click at [478, 404] on button "Next Question" at bounding box center [559, 413] width 501 height 35
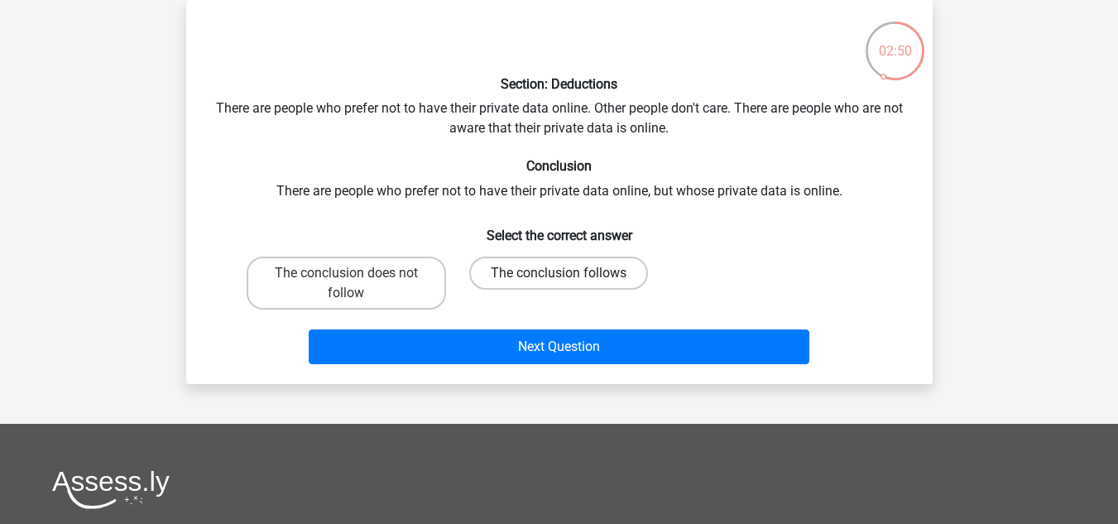
click at [511, 270] on label "The conclusion follows" at bounding box center [558, 273] width 179 height 33
click at [559, 273] on input "The conclusion follows" at bounding box center [564, 278] width 11 height 11
radio input "true"
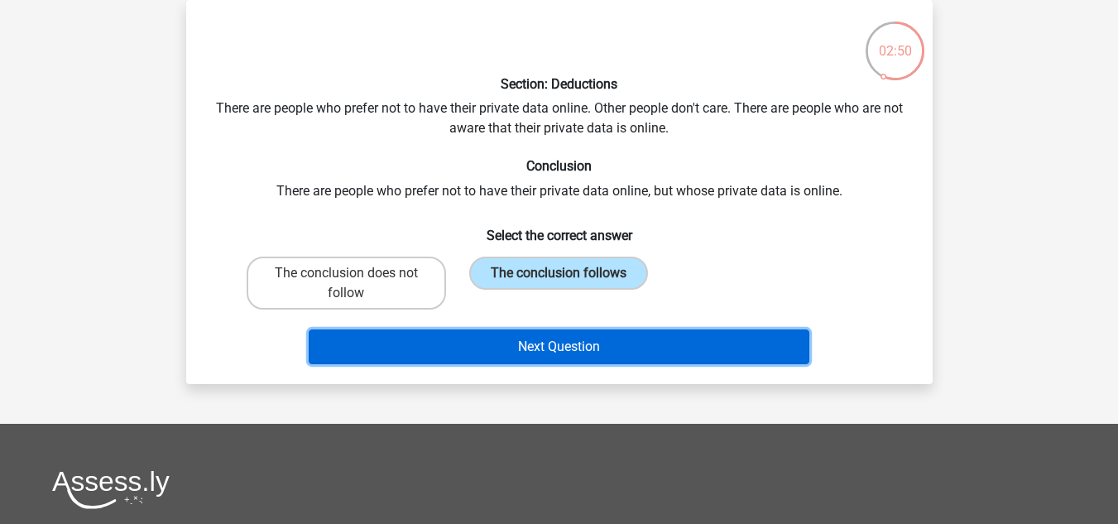
click at [507, 339] on button "Next Question" at bounding box center [559, 346] width 501 height 35
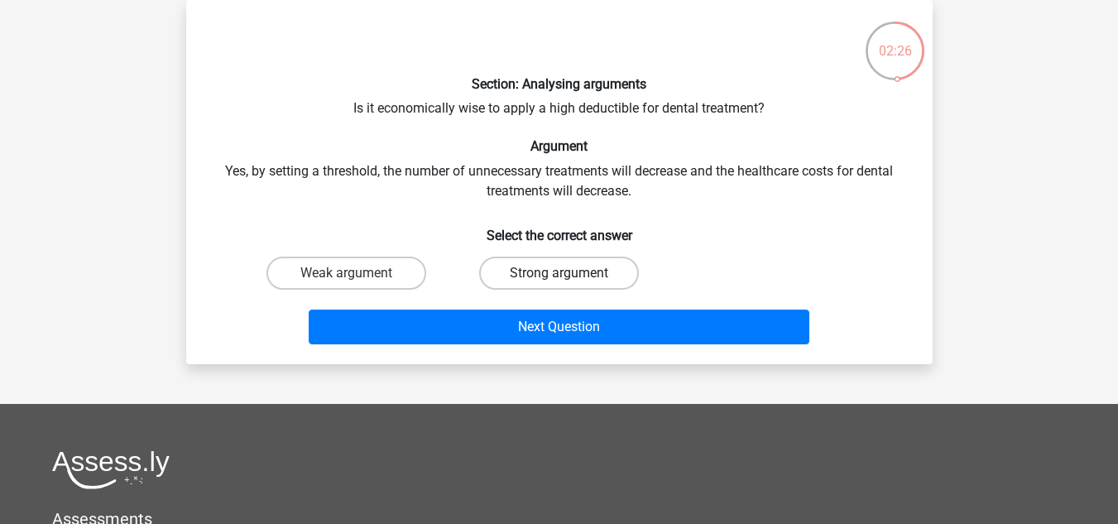
click at [506, 271] on label "Strong argument" at bounding box center [559, 273] width 160 height 33
click at [559, 273] on input "Strong argument" at bounding box center [564, 278] width 11 height 11
radio input "true"
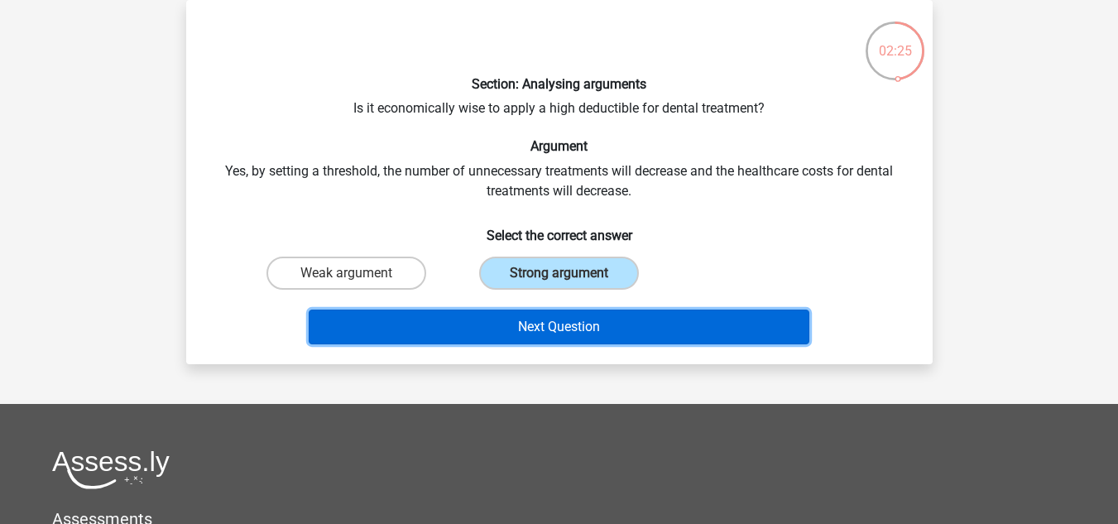
click at [495, 316] on button "Next Question" at bounding box center [559, 327] width 501 height 35
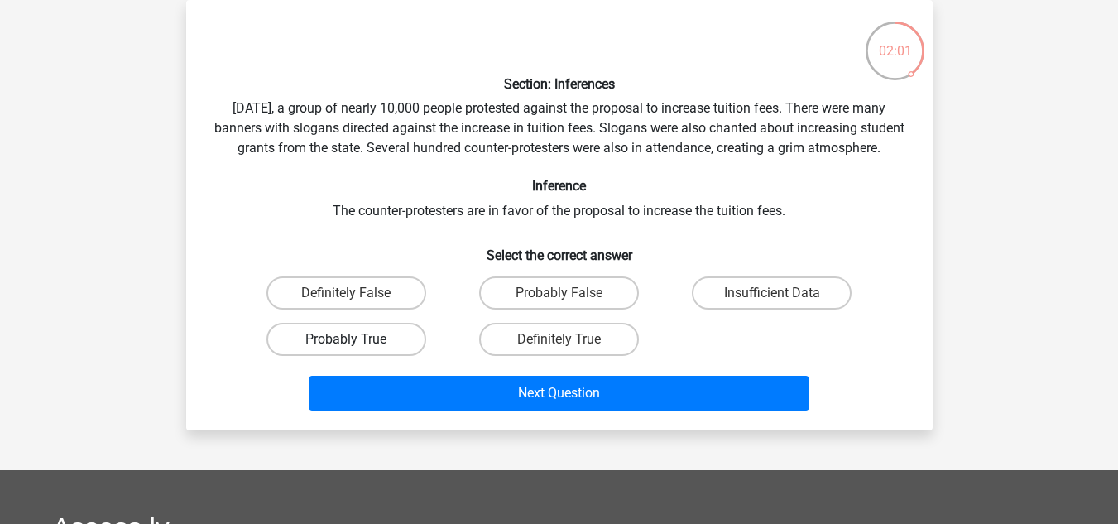
click at [402, 356] on label "Probably True" at bounding box center [347, 339] width 160 height 33
click at [357, 350] on input "Probably True" at bounding box center [351, 344] width 11 height 11
radio input "true"
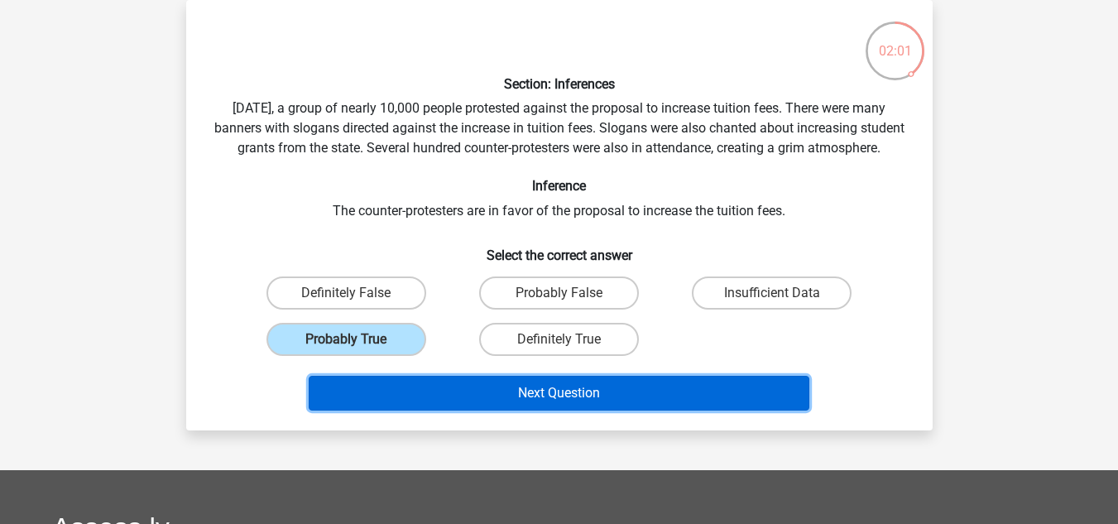
click at [477, 411] on button "Next Question" at bounding box center [559, 393] width 501 height 35
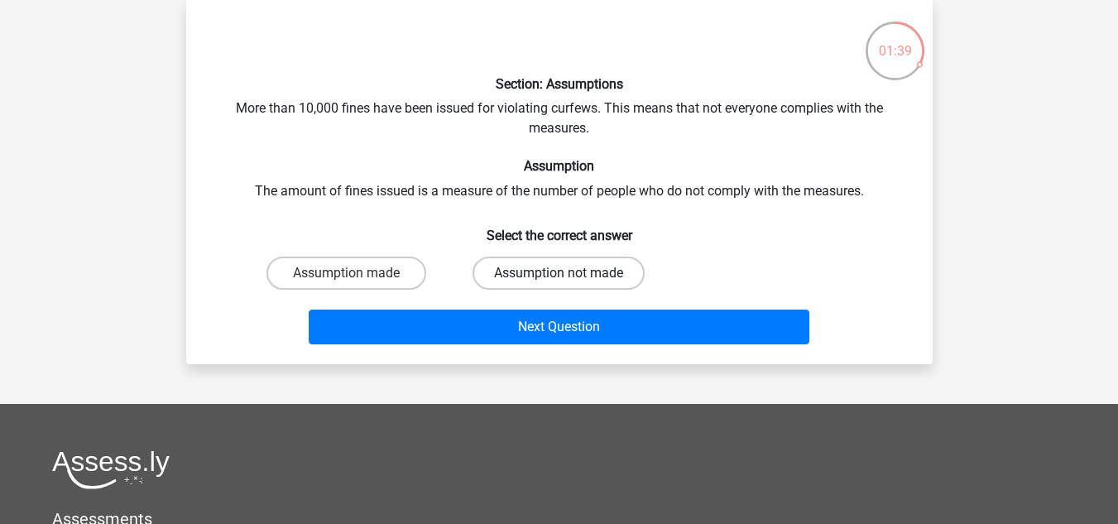
click at [517, 271] on label "Assumption not made" at bounding box center [559, 273] width 172 height 33
click at [559, 273] on input "Assumption not made" at bounding box center [564, 278] width 11 height 11
radio input "true"
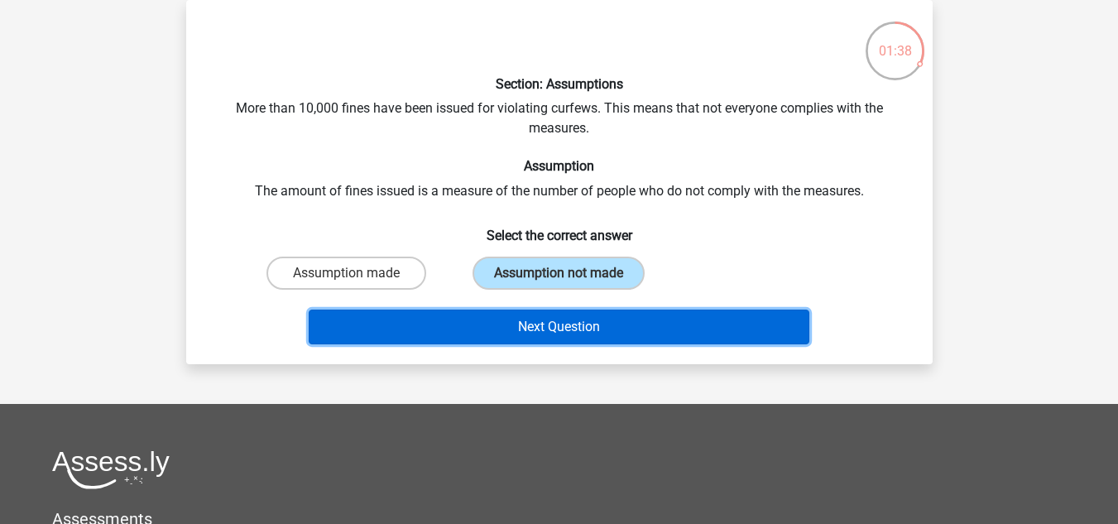
click at [536, 332] on button "Next Question" at bounding box center [559, 327] width 501 height 35
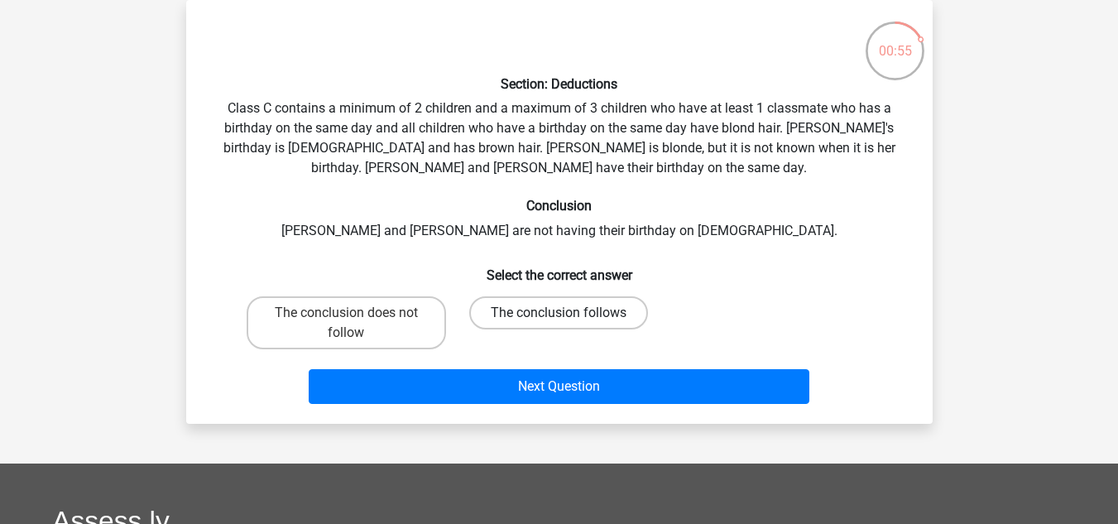
click at [507, 309] on label "The conclusion follows" at bounding box center [558, 312] width 179 height 33
click at [559, 313] on input "The conclusion follows" at bounding box center [564, 318] width 11 height 11
radio input "true"
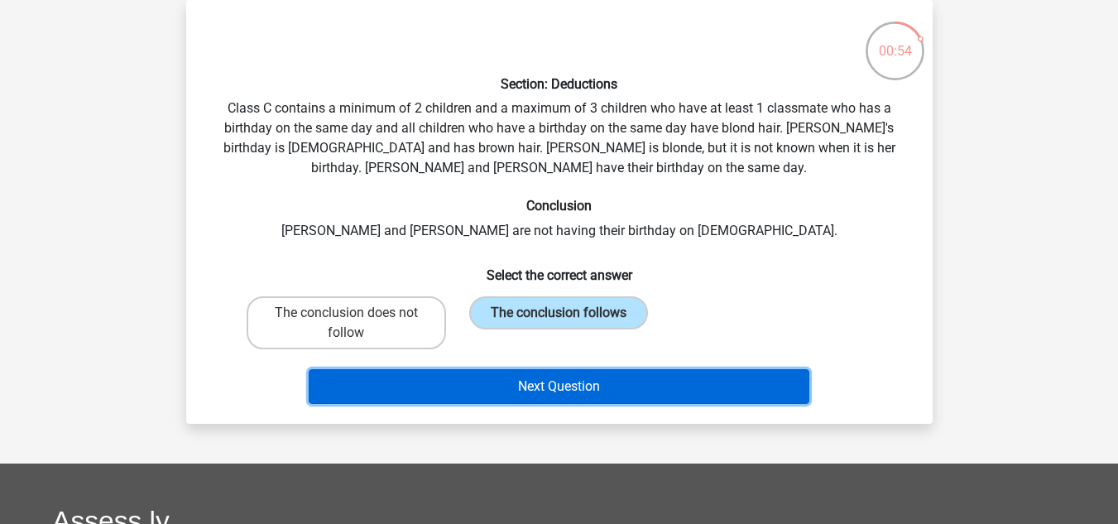
click at [485, 373] on button "Next Question" at bounding box center [559, 386] width 501 height 35
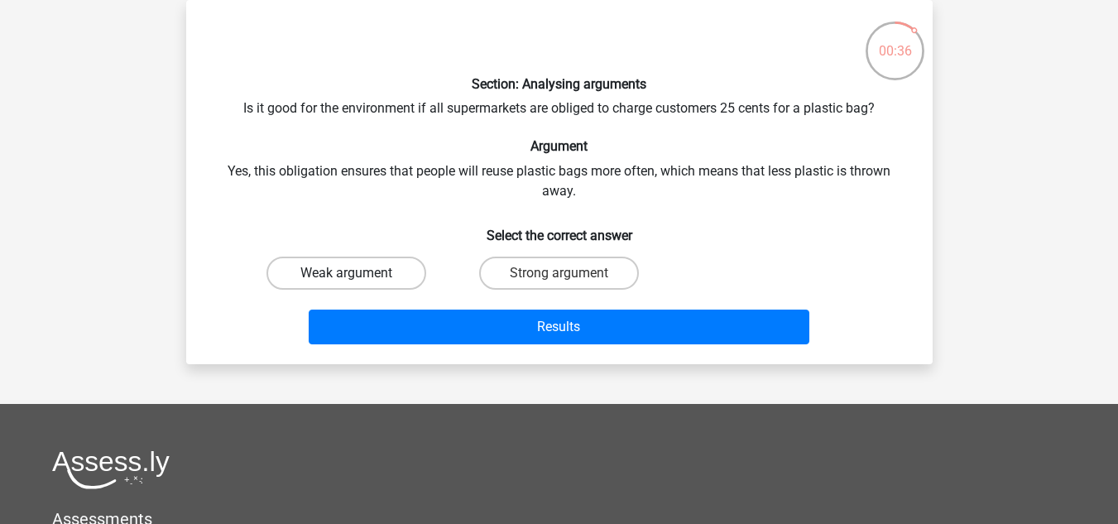
click at [377, 276] on label "Weak argument" at bounding box center [347, 273] width 160 height 33
click at [357, 276] on input "Weak argument" at bounding box center [351, 278] width 11 height 11
radio input "true"
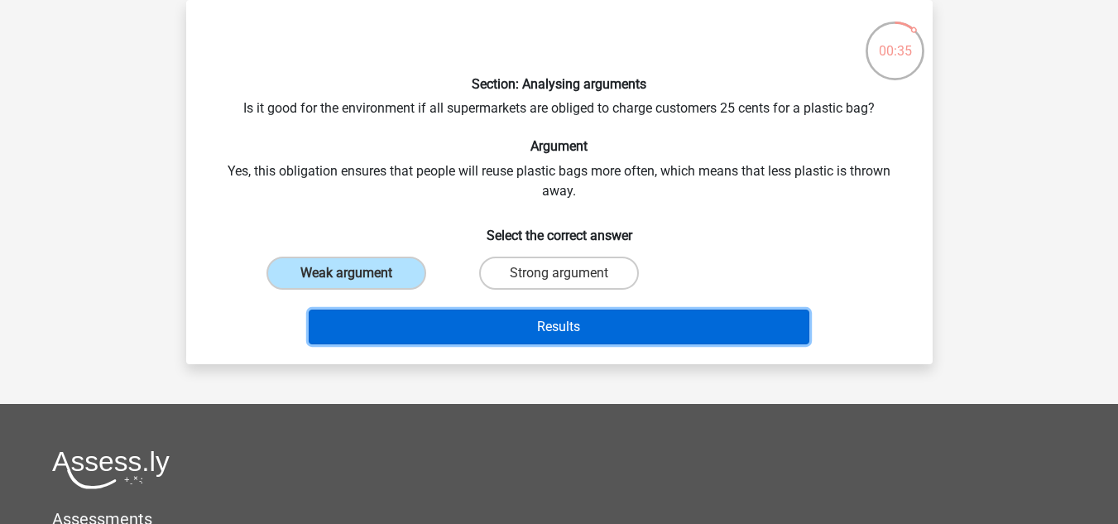
click at [500, 320] on button "Results" at bounding box center [559, 327] width 501 height 35
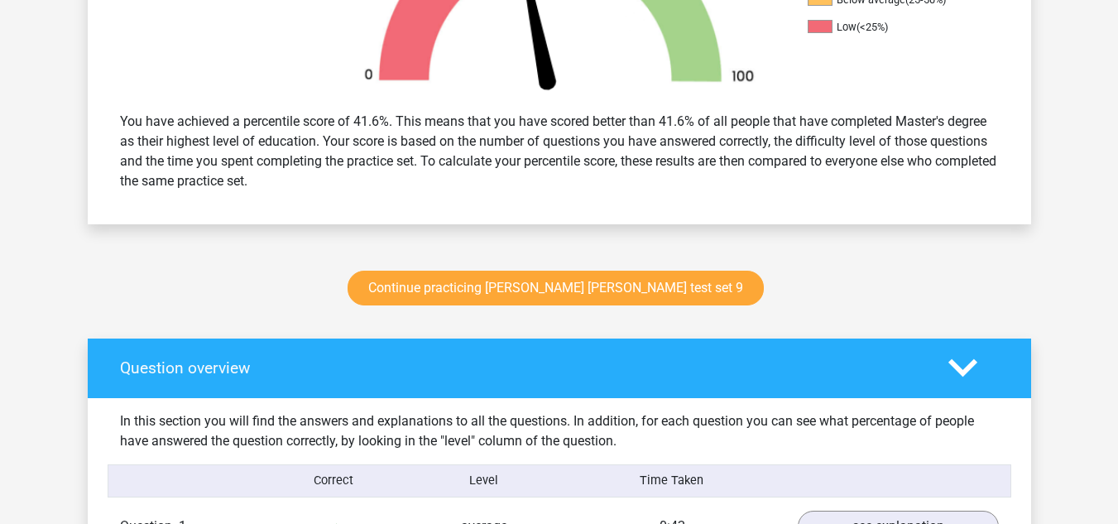
scroll to position [414, 0]
